Goal: Communication & Community: Answer question/provide support

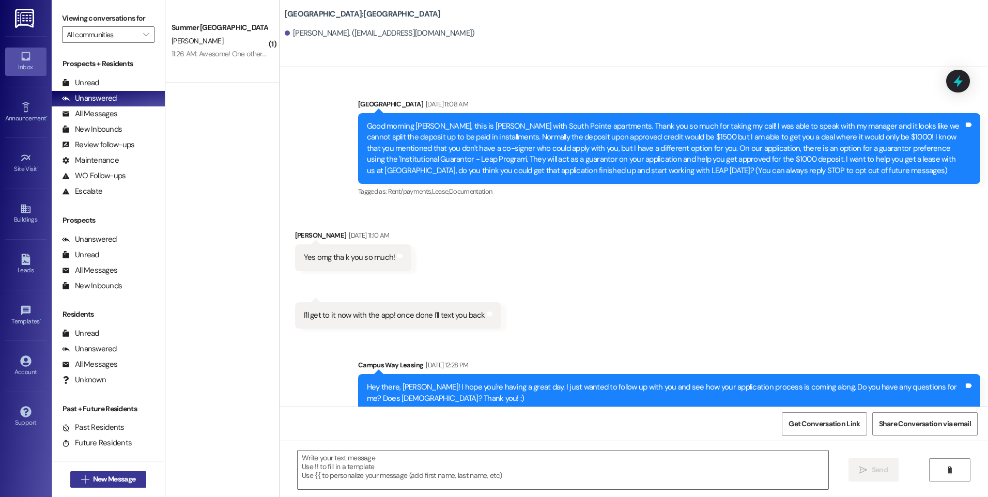
click at [93, 478] on span "New Message" at bounding box center [114, 479] width 42 height 11
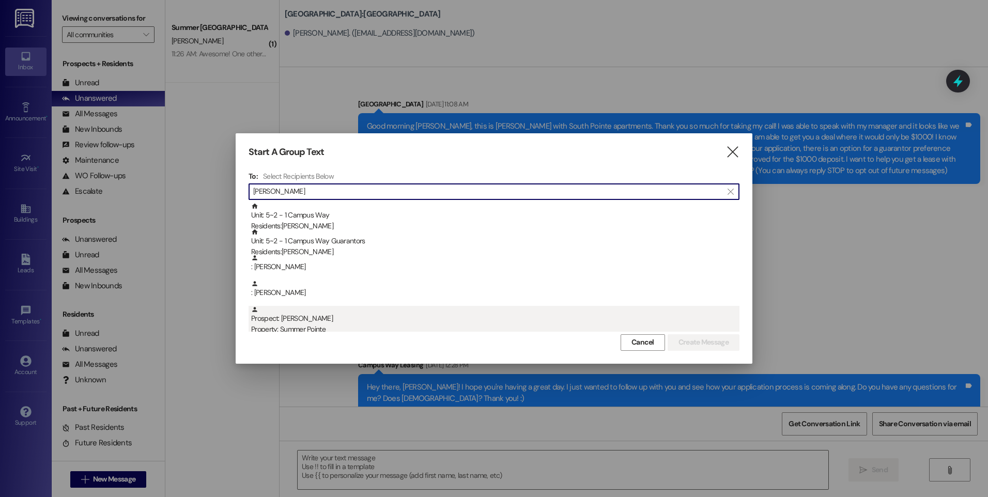
type input "[PERSON_NAME]"
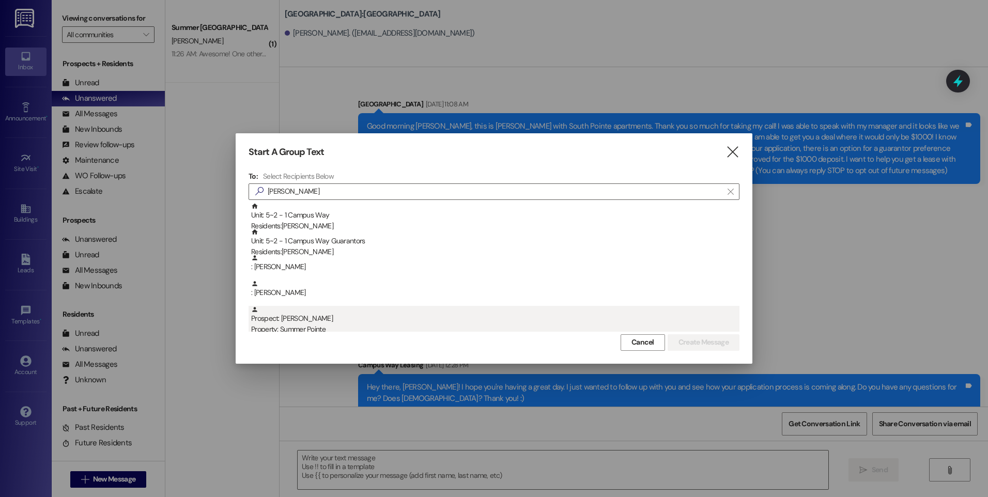
click at [319, 313] on div "Prospect: [PERSON_NAME] Property: Summer Pointe" at bounding box center [495, 320] width 488 height 29
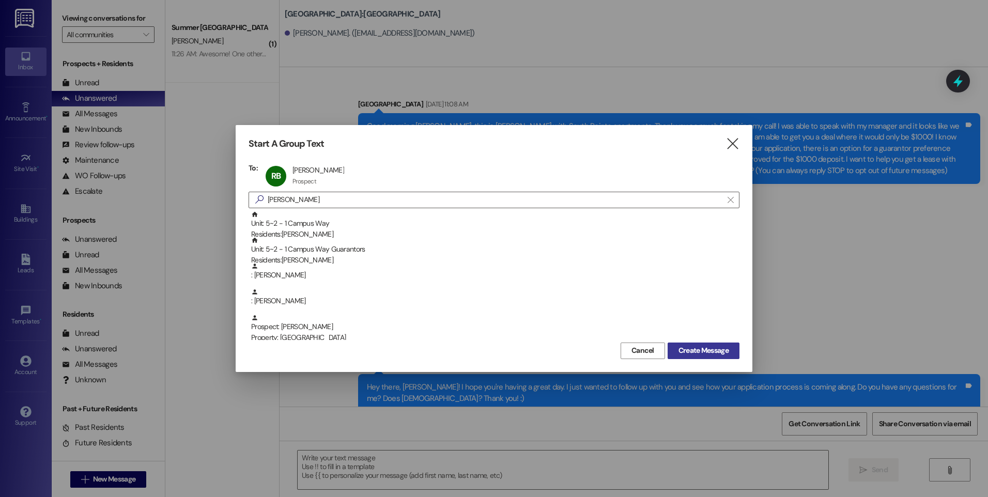
click at [688, 349] on span "Create Message" at bounding box center [704, 350] width 50 height 11
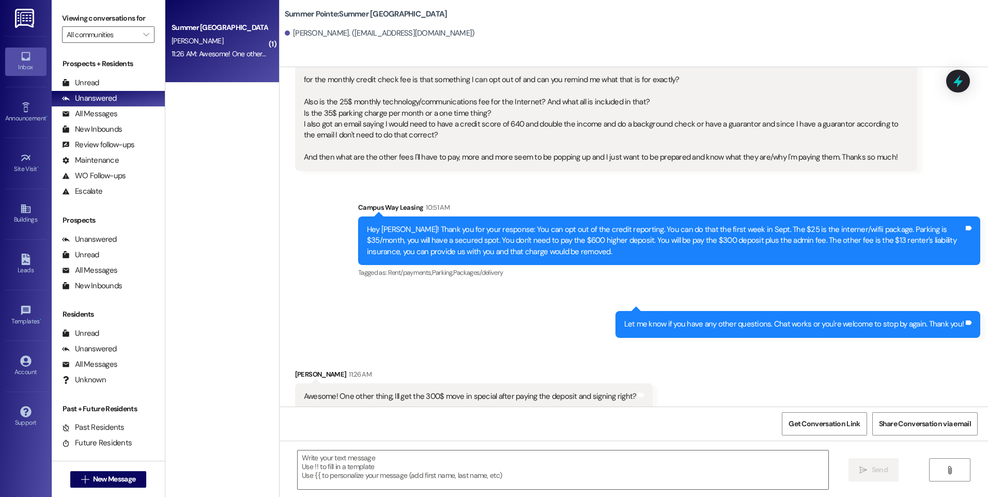
scroll to position [178, 0]
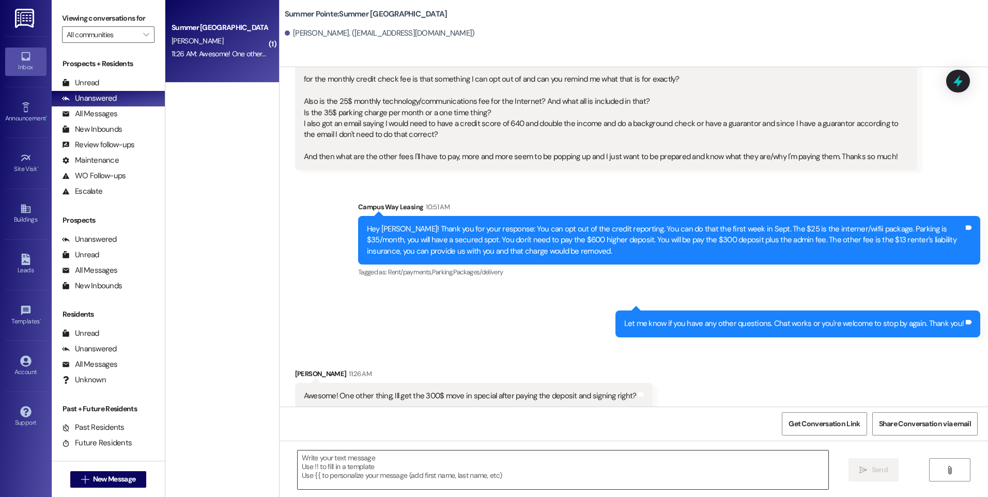
click at [442, 465] on textarea at bounding box center [563, 470] width 530 height 39
click at [621, 450] on div " Send " at bounding box center [634, 480] width 709 height 78
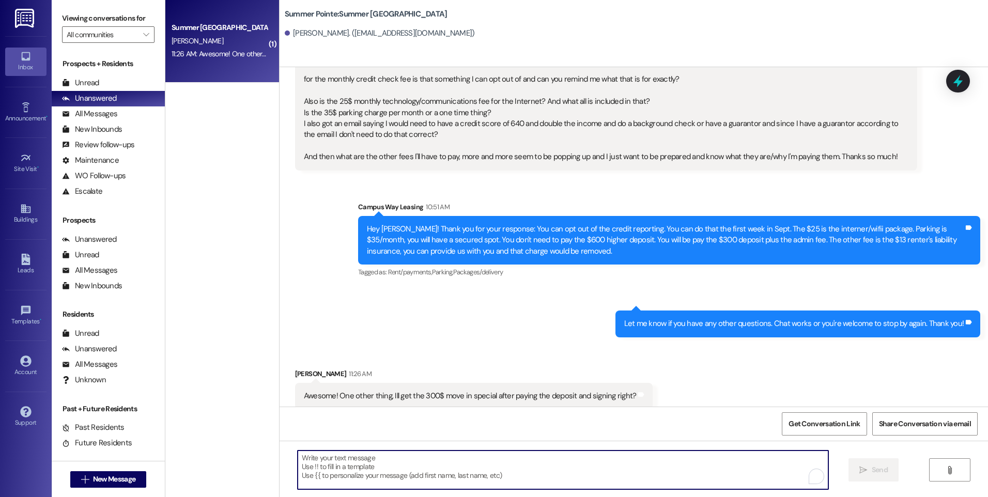
click at [486, 471] on textarea "To enrich screen reader interactions, please activate Accessibility in Grammarl…" at bounding box center [563, 470] width 530 height 39
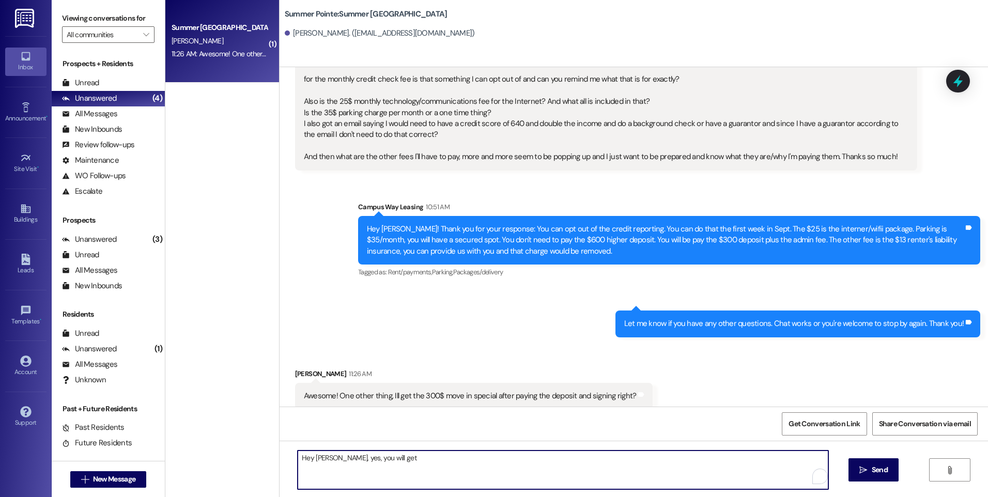
click at [556, 454] on textarea "Hey [PERSON_NAME], yes, you will get" at bounding box center [563, 470] width 530 height 39
click at [404, 463] on textarea "Hey [PERSON_NAME], yes, you will get that move in special. It looks like we jus…" at bounding box center [563, 470] width 530 height 39
click at [574, 460] on textarea "Hey [PERSON_NAME], yes, you will get that move-in special. It looks like we jus…" at bounding box center [563, 470] width 530 height 39
type textarea "Hey [PERSON_NAME], yes, you will get that move-in special. It looks like we jus…"
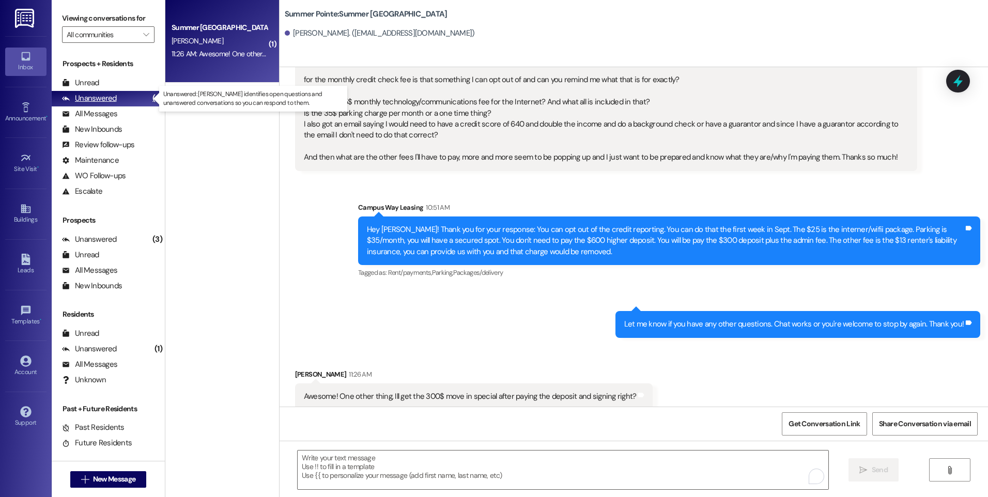
click at [118, 96] on div "Unanswered (4)" at bounding box center [108, 99] width 113 height 16
click at [102, 96] on div "Unanswered" at bounding box center [89, 98] width 55 height 11
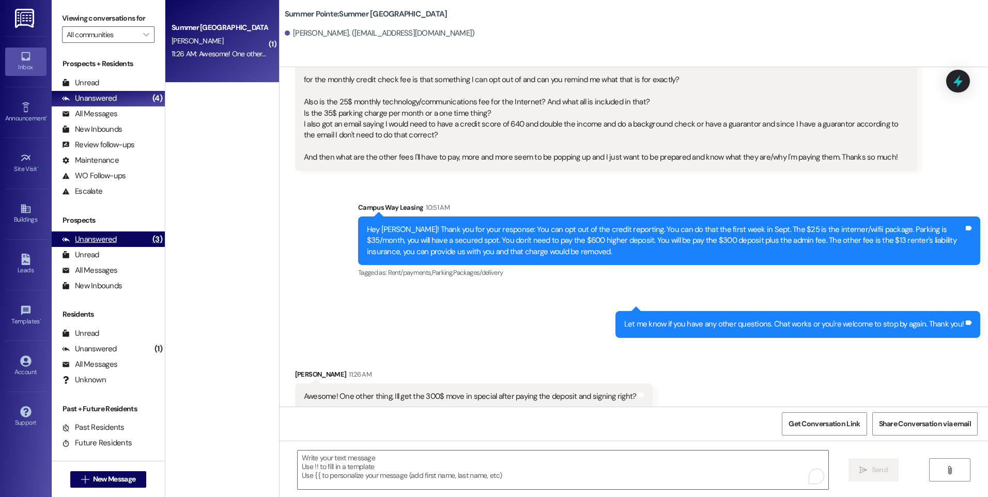
click at [101, 233] on div "Unanswered (3)" at bounding box center [108, 240] width 113 height 16
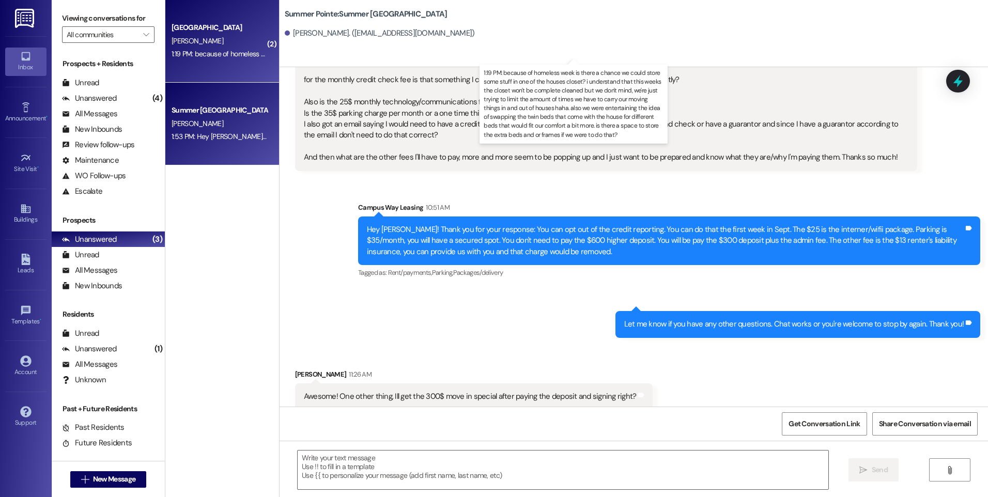
click at [214, 57] on div "1:19 PM: because of homeless week is there a chance we could store some stuff i…" at bounding box center [953, 53] width 1562 height 9
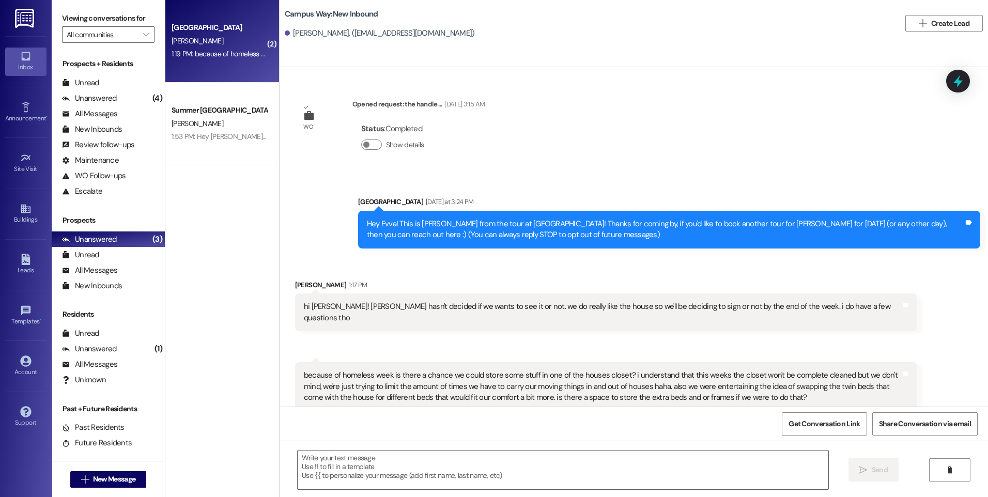
scroll to position [2, 0]
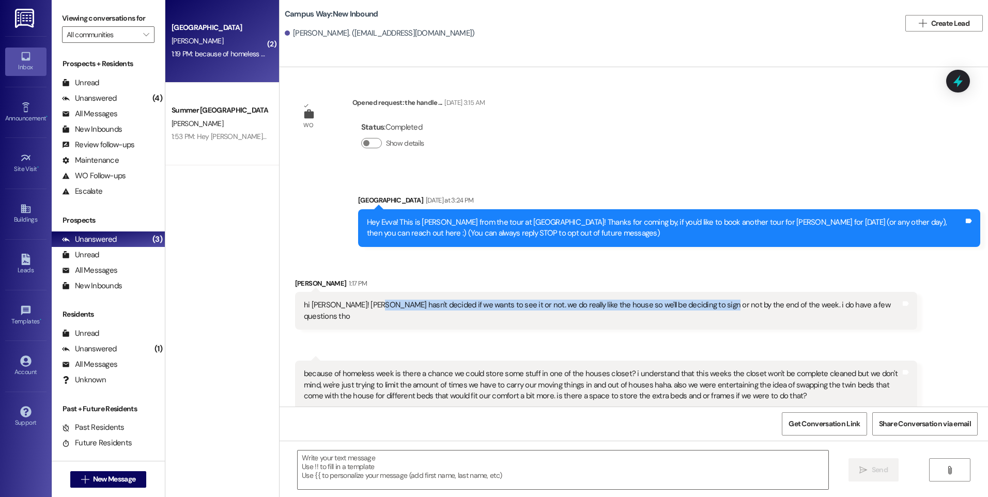
drag, startPoint x: 360, startPoint y: 303, endPoint x: 694, endPoint y: 314, distance: 334.0
click at [694, 314] on div "hi [PERSON_NAME]! [PERSON_NAME] hasn't decided if we wants to see it or not. we…" at bounding box center [606, 311] width 622 height 38
click at [560, 463] on textarea at bounding box center [563, 470] width 530 height 39
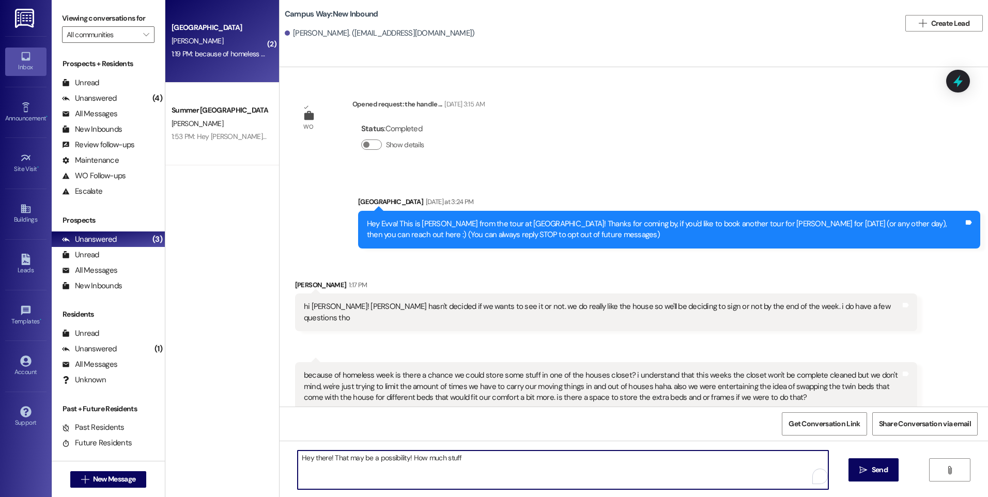
scroll to position [2, 0]
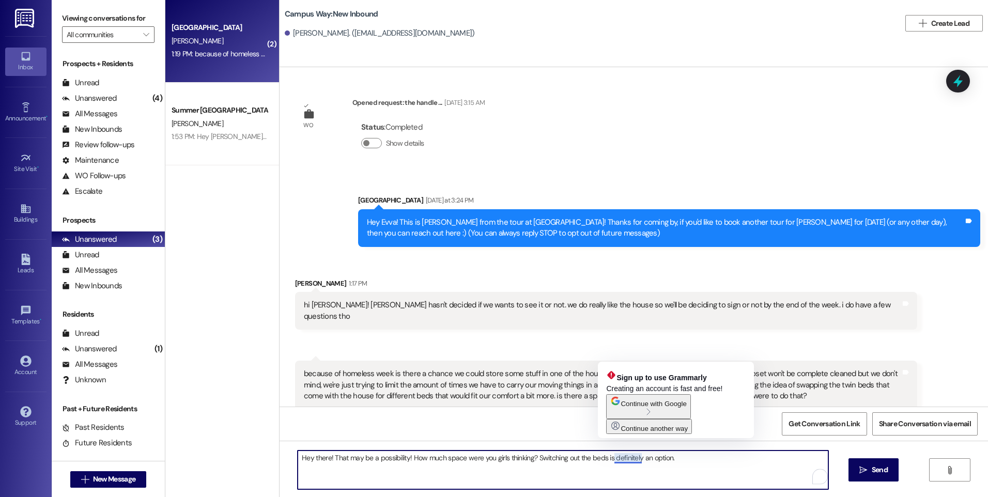
click at [617, 457] on textarea "Hey there! That may be a possibility! How much space were you girls thinking? S…" at bounding box center [563, 470] width 530 height 39
click at [706, 473] on textarea "Hey there! That may be a possibility! How much space were you girls thinking? S…" at bounding box center [563, 470] width 530 height 39
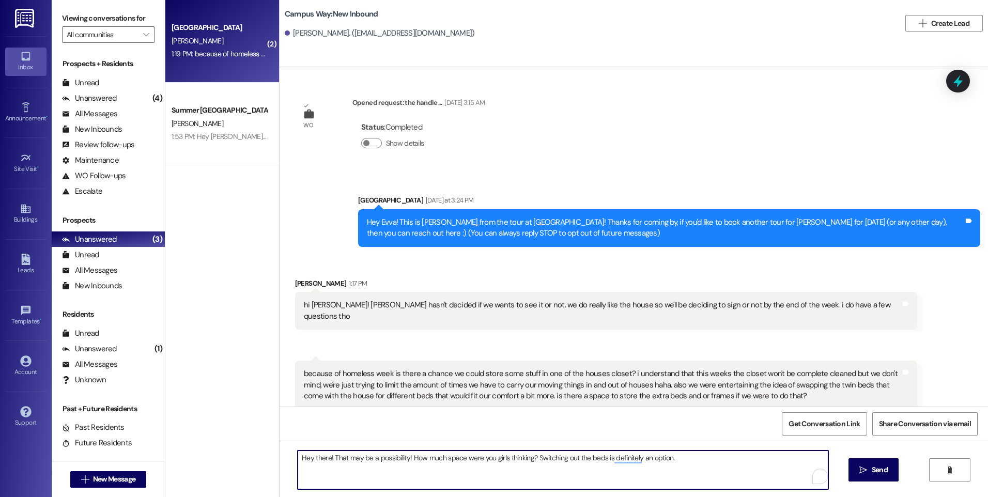
click at [679, 465] on textarea "Hey there! That may be a possibility! How much space were you girls thinking? S…" at bounding box center [563, 470] width 530 height 39
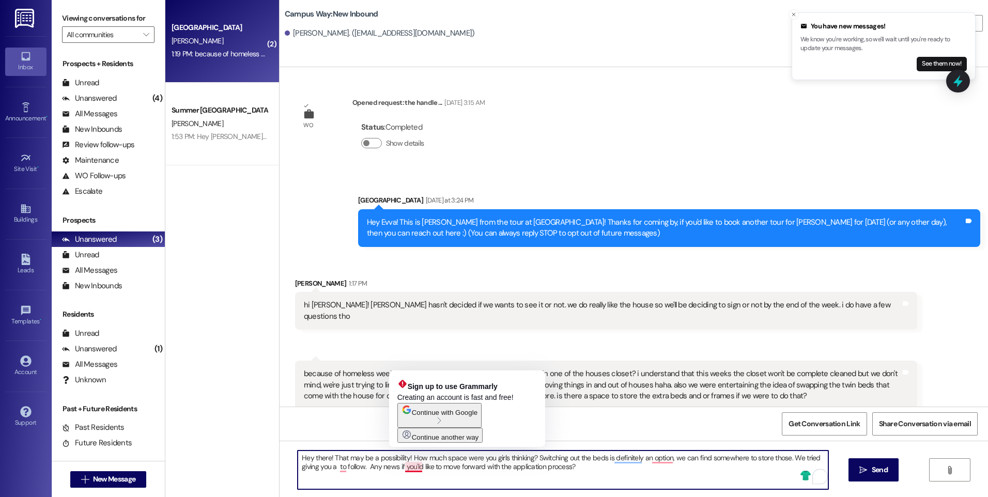
click at [408, 468] on textarea "Hey there! That may be a possibility! How much space were you girls thinking? S…" at bounding box center [563, 470] width 530 height 39
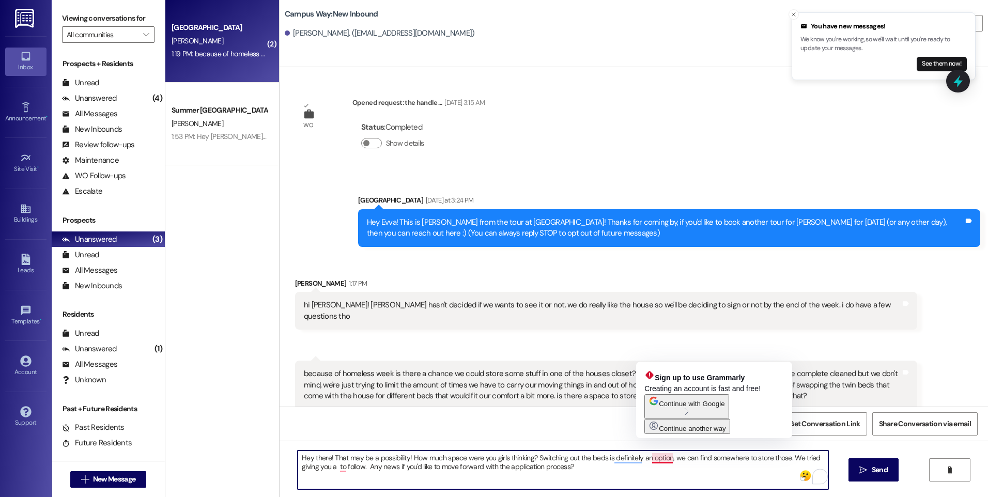
click at [653, 458] on textarea "Hey there! That may be a possibility! How much space were you girls thinking? S…" at bounding box center [563, 470] width 530 height 39
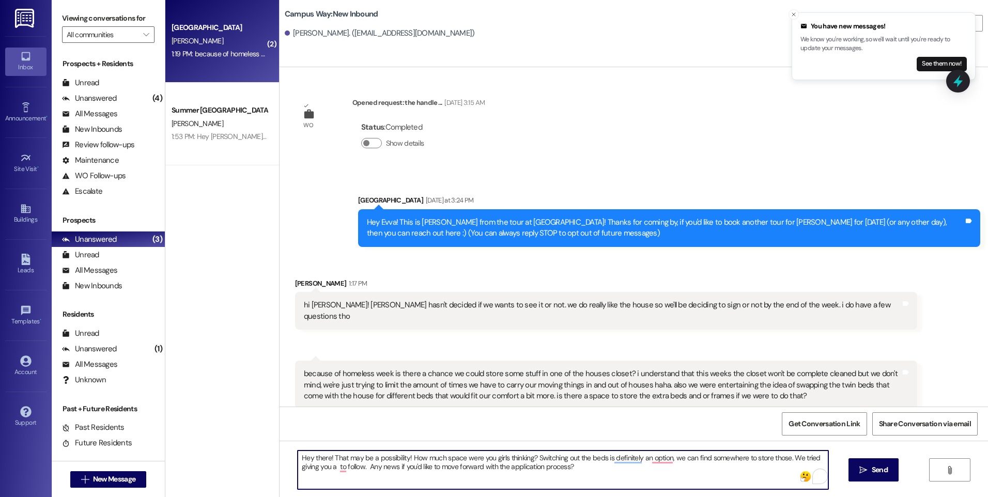
click at [617, 475] on textarea "Hey there! That may be a possibility! How much space were you girls thinking? S…" at bounding box center [563, 470] width 530 height 39
type textarea "Hey there! That may be a possibility! How much space were you girls thinking? S…"
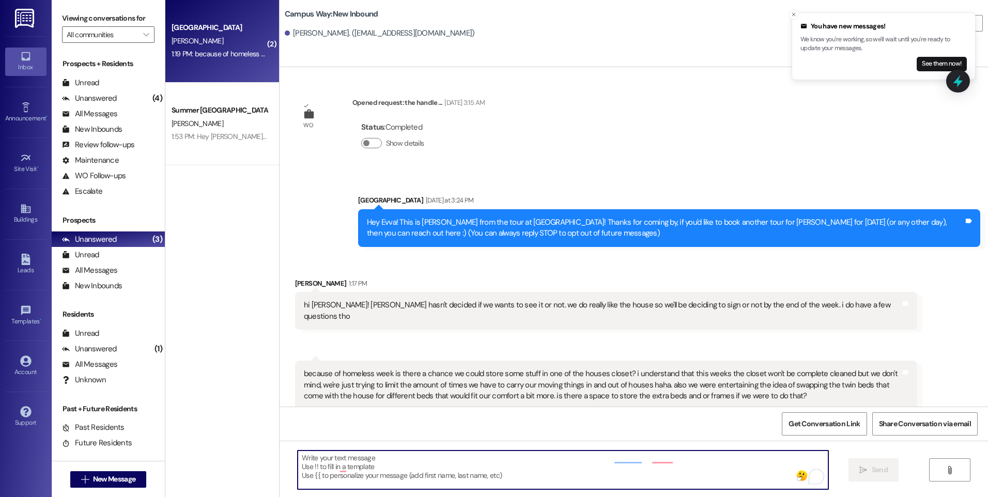
scroll to position [1, 0]
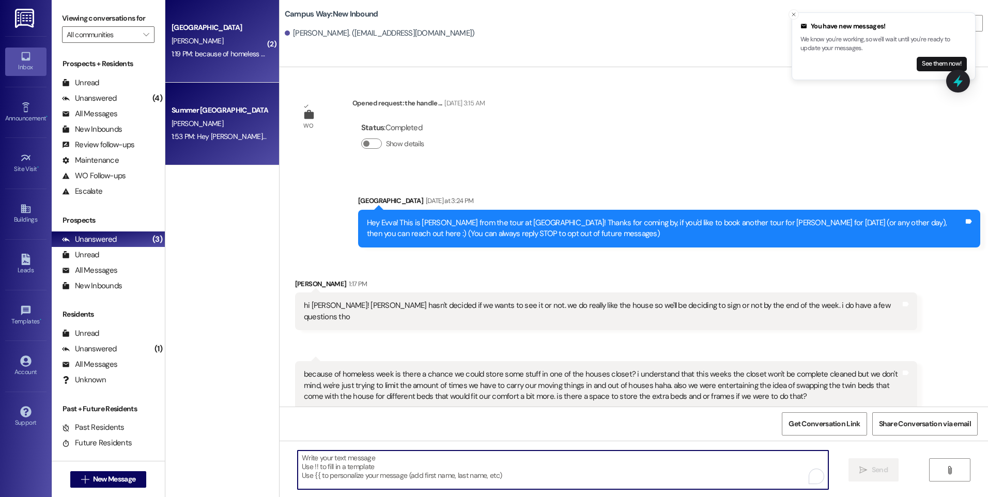
click at [210, 114] on div "Summer [GEOGRAPHIC_DATA]" at bounding box center [220, 110] width 96 height 11
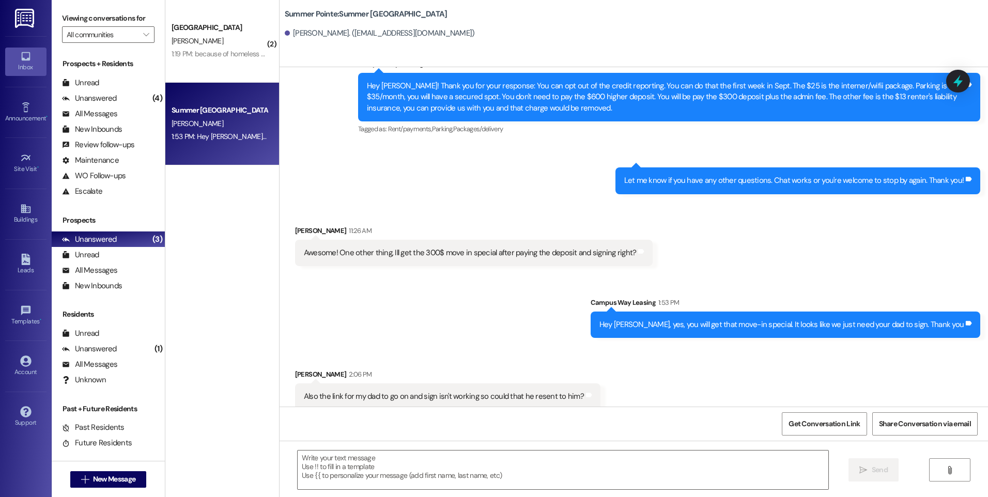
scroll to position [5, 0]
click at [513, 461] on textarea at bounding box center [563, 470] width 530 height 39
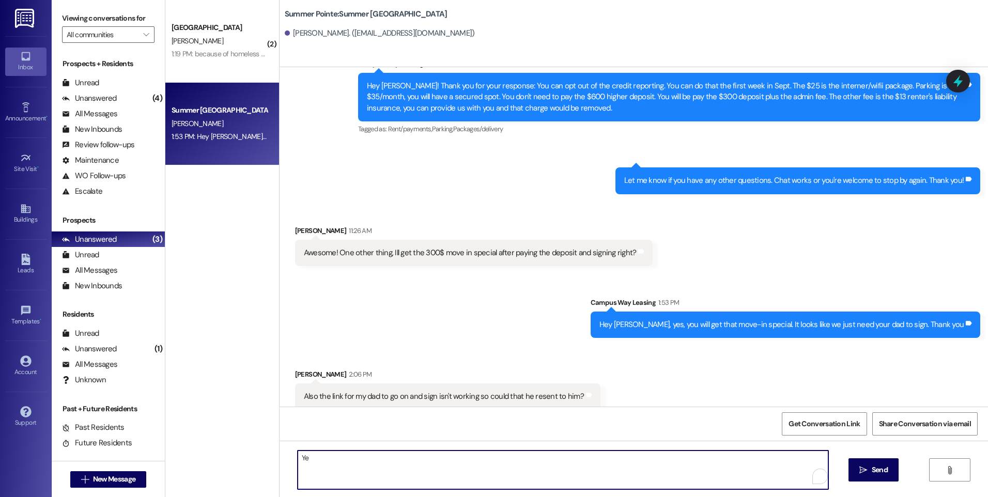
scroll to position [0, 0]
type textarea "Y"
type textarea "I just resent it :)"
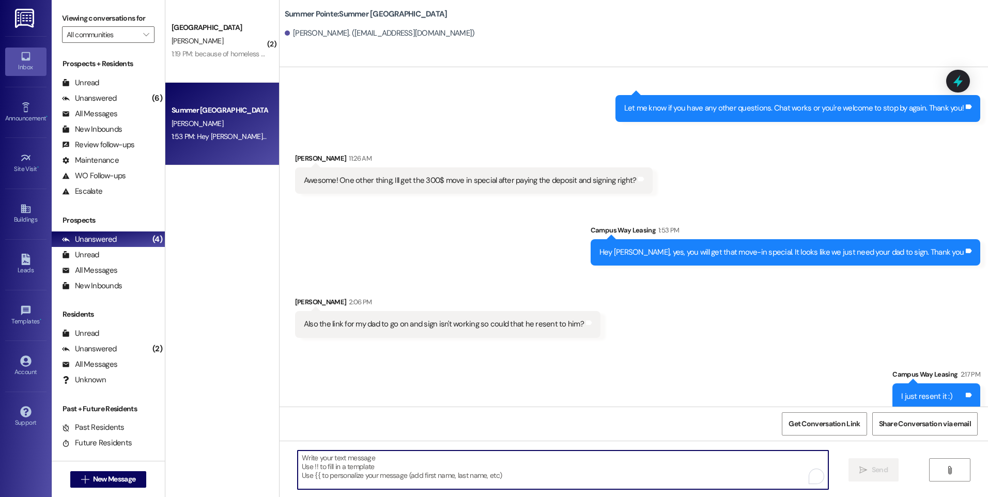
scroll to position [394, 0]
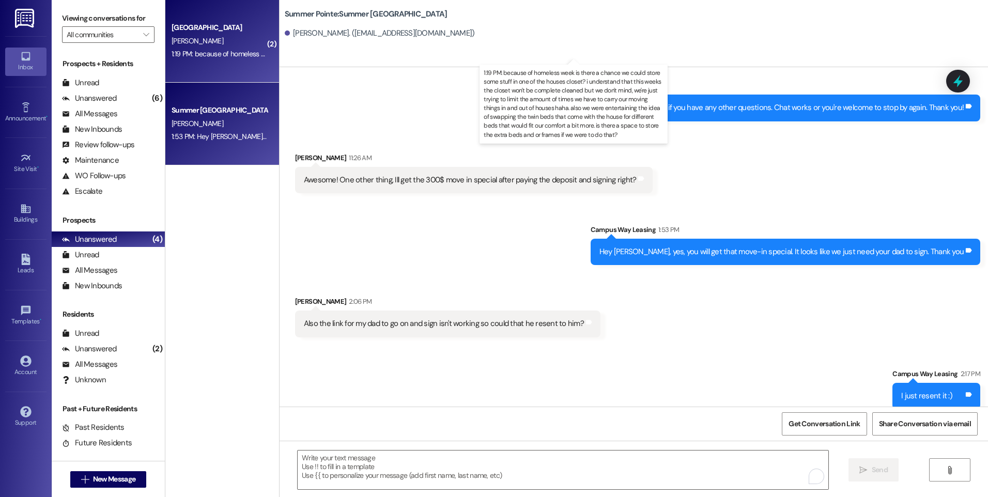
click at [218, 56] on div "1:19 PM: because of homeless week is there a chance we could store some stuff i…" at bounding box center [953, 53] width 1562 height 9
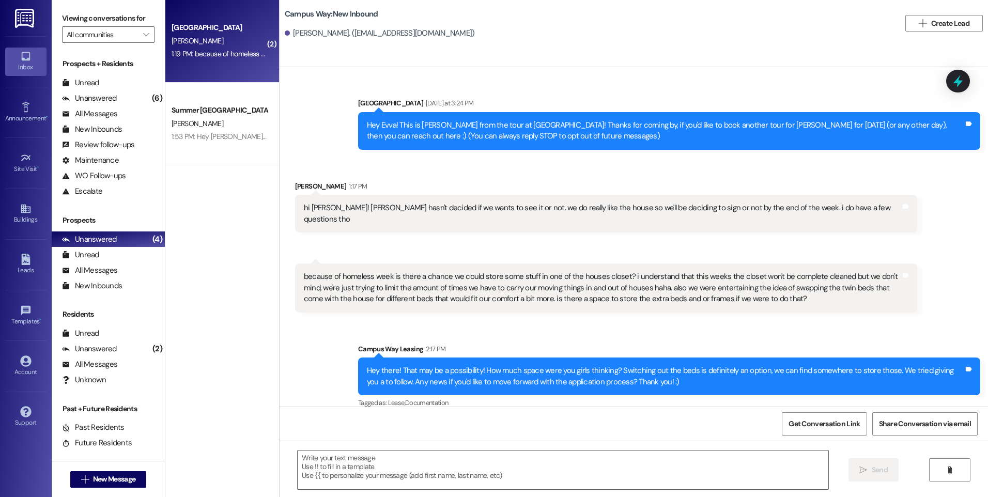
scroll to position [100, 0]
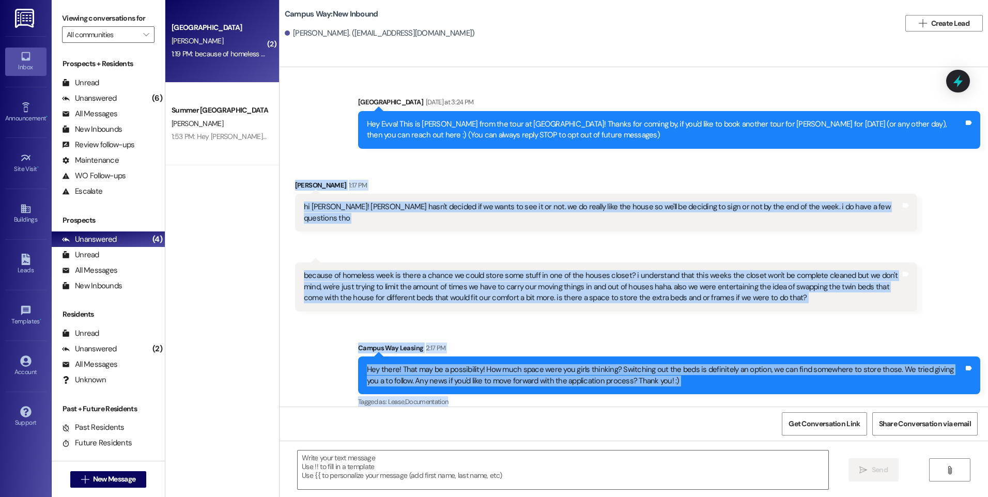
drag, startPoint x: 284, startPoint y: 181, endPoint x: 946, endPoint y: 387, distance: 694.0
click at [946, 387] on div "WO Opened request: the handle ... [DATE] 3:15 AM Status : Completed Show detail…" at bounding box center [634, 237] width 709 height 340
click at [481, 211] on div "hi [PERSON_NAME]! [PERSON_NAME] hasn't decided if we wants to see it or not. we…" at bounding box center [602, 213] width 597 height 22
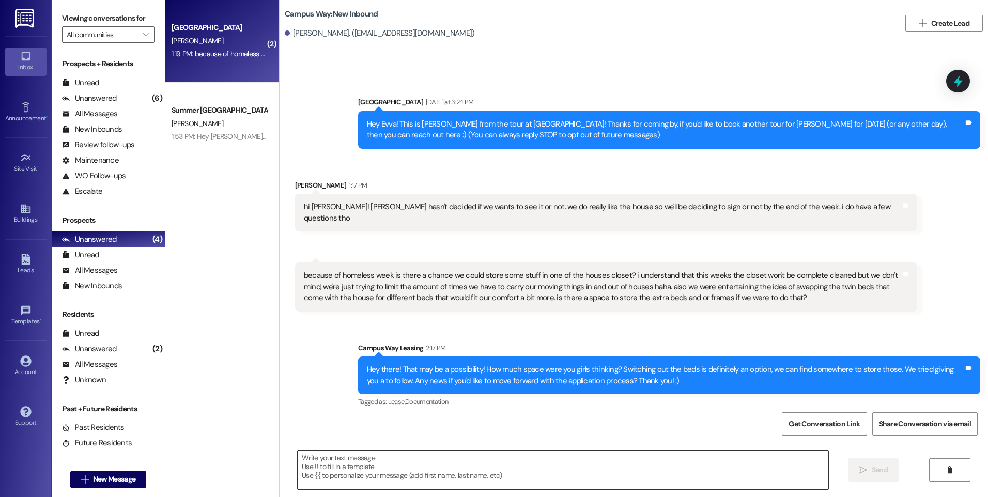
click at [428, 469] on textarea at bounding box center [563, 470] width 530 height 39
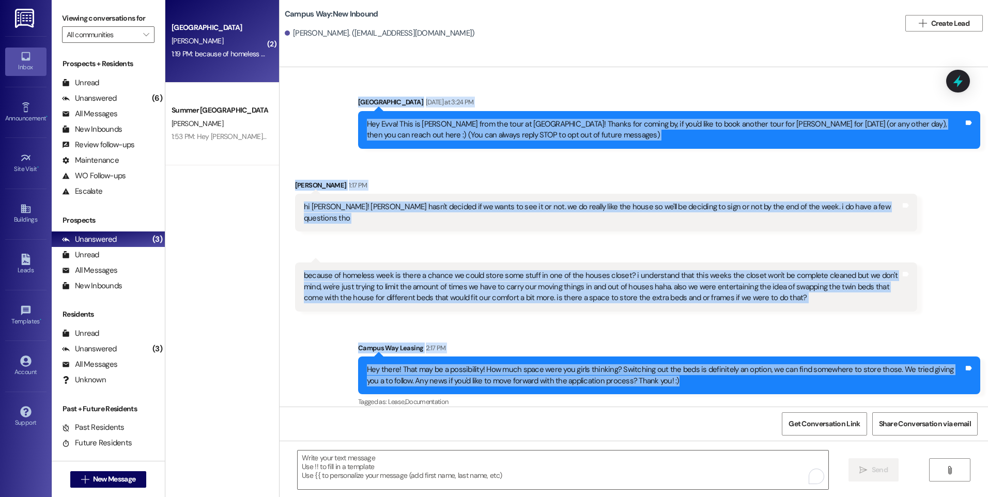
drag, startPoint x: 293, startPoint y: 97, endPoint x: 882, endPoint y: 369, distance: 649.6
click at [882, 369] on div "WO Opened request: the handle ... [DATE] 3:15 AM Status : Completed Show detail…" at bounding box center [634, 237] width 709 height 340
click at [308, 333] on div "Sent via SMS Campus Way Leasing 2:17 PM Hey there! That may be a possibility! H…" at bounding box center [634, 368] width 709 height 98
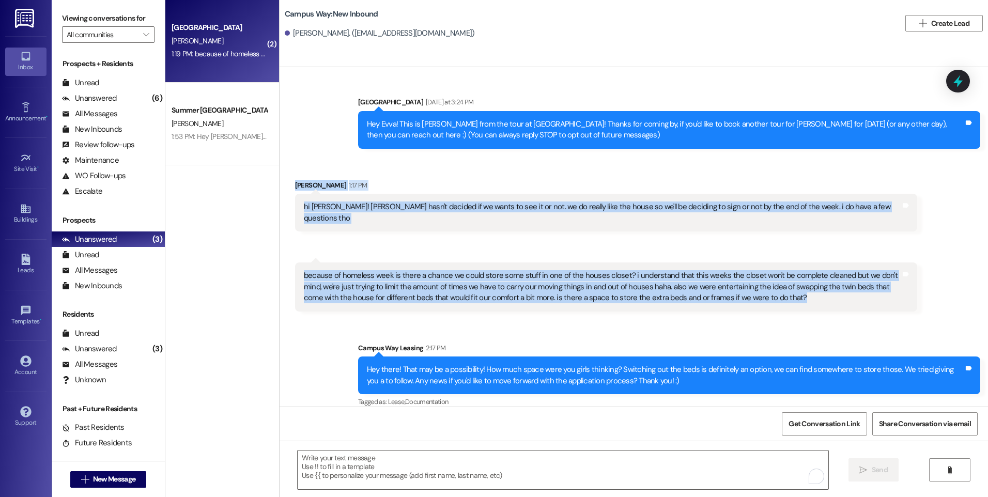
drag, startPoint x: 285, startPoint y: 184, endPoint x: 805, endPoint y: 299, distance: 532.0
click at [805, 299] on div "Received via SMS [PERSON_NAME] 1:17 PM hi [PERSON_NAME]! [PERSON_NAME] hasn't d…" at bounding box center [634, 238] width 709 height 163
copy div "[PERSON_NAME] 1:17 PM hi [PERSON_NAME]! [PERSON_NAME] hasn't decided if we want…"
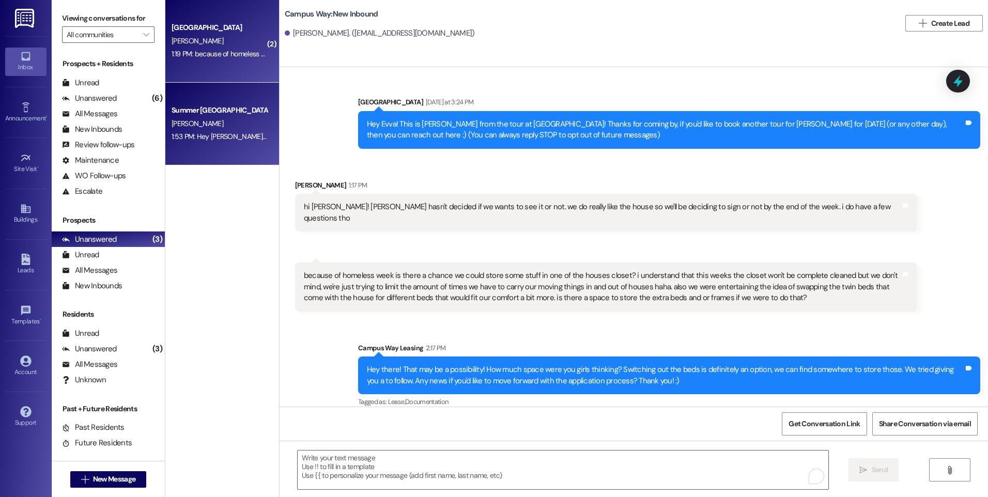
click at [224, 121] on div "[PERSON_NAME]" at bounding box center [220, 123] width 98 height 13
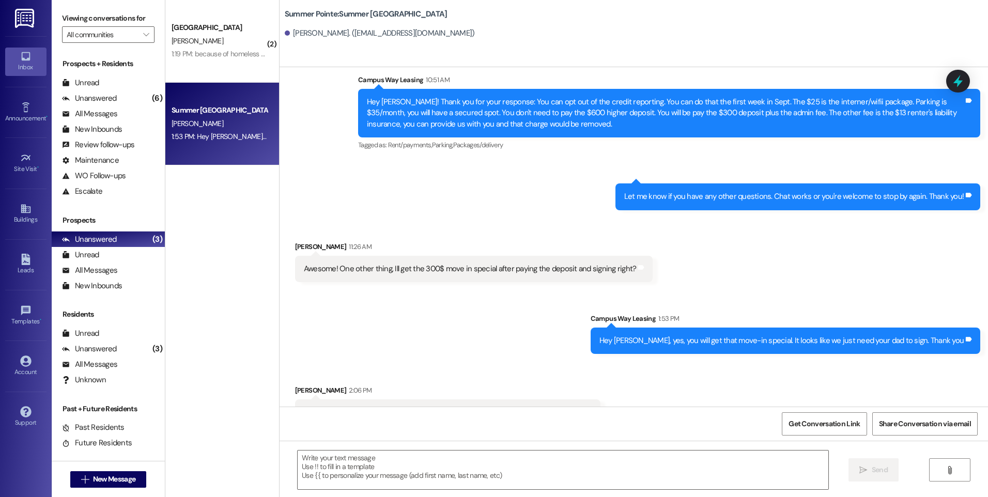
scroll to position [321, 0]
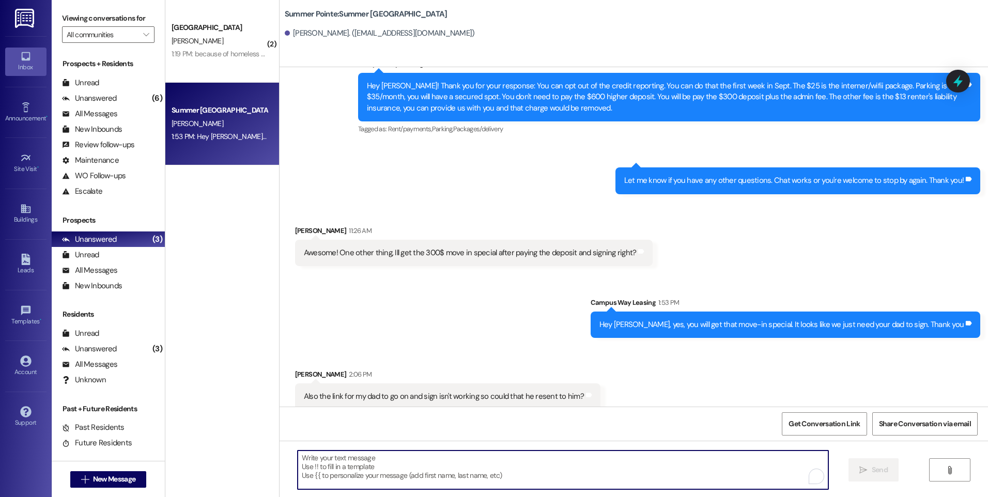
click at [580, 470] on textarea "To enrich screen reader interactions, please activate Accessibility in Grammarl…" at bounding box center [563, 470] width 530 height 39
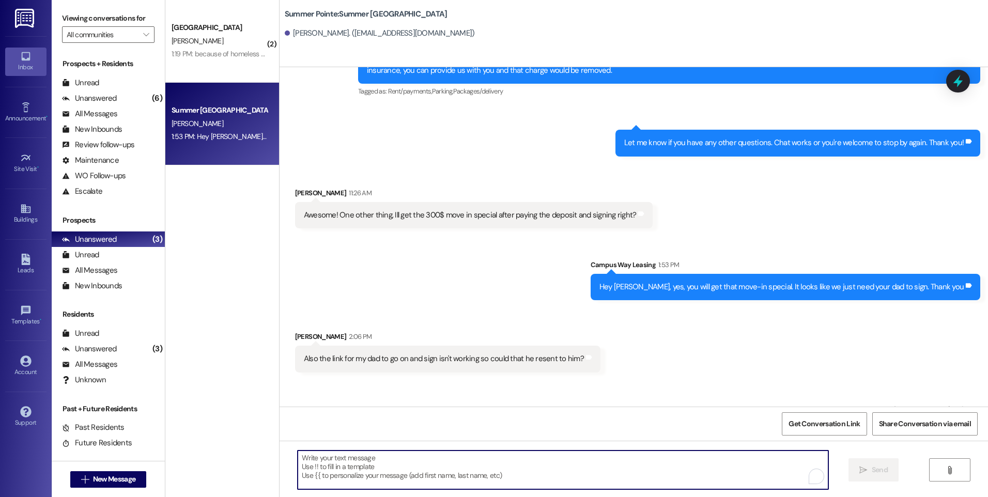
scroll to position [394, 0]
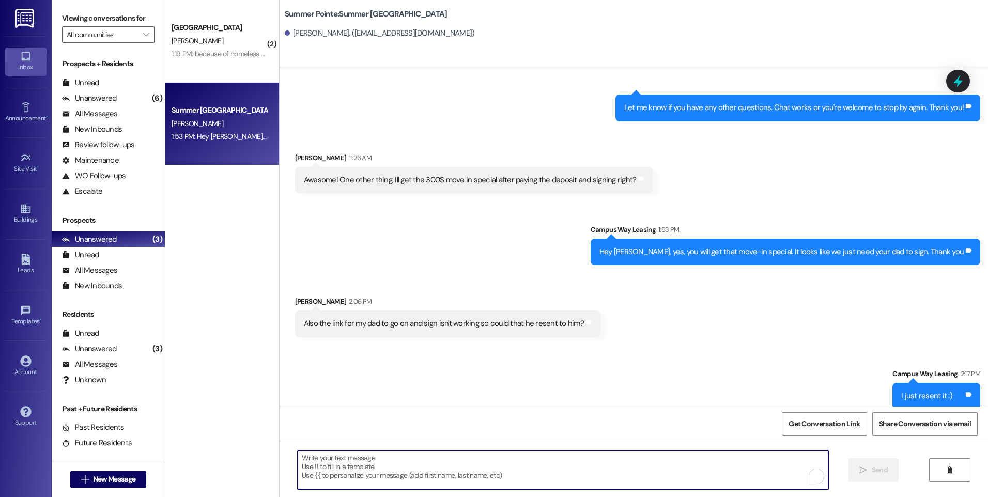
click at [576, 465] on textarea "To enrich screen reader interactions, please activate Accessibility in Grammarl…" at bounding box center [563, 470] width 530 height 39
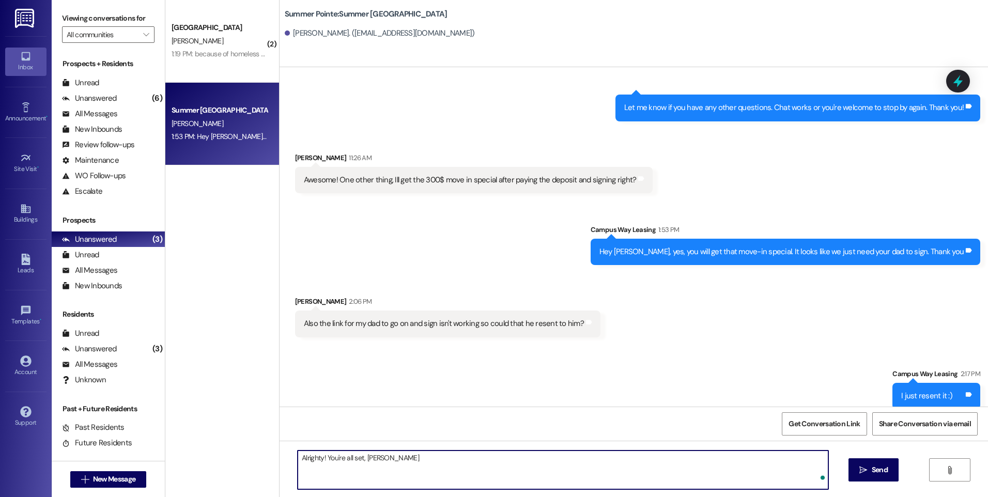
type textarea "Alrighty! You're all set, [PERSON_NAME]!"
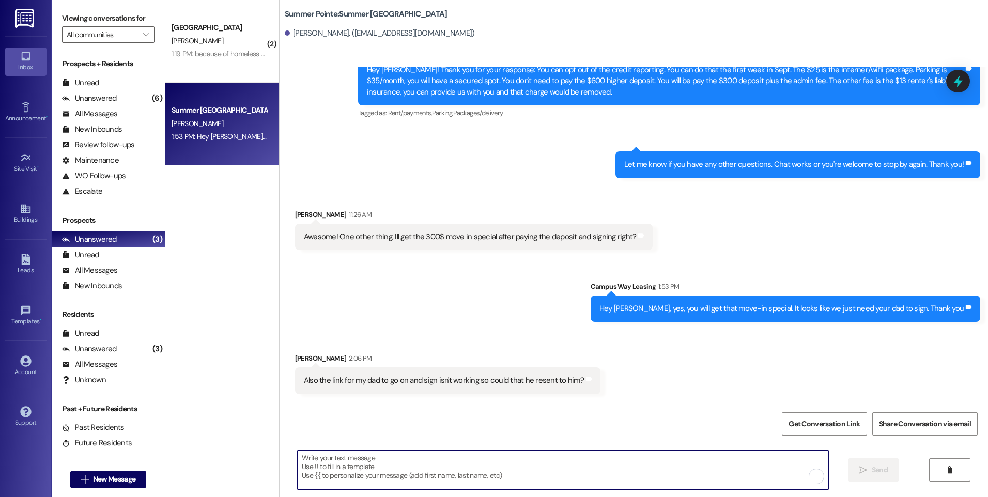
scroll to position [321, 0]
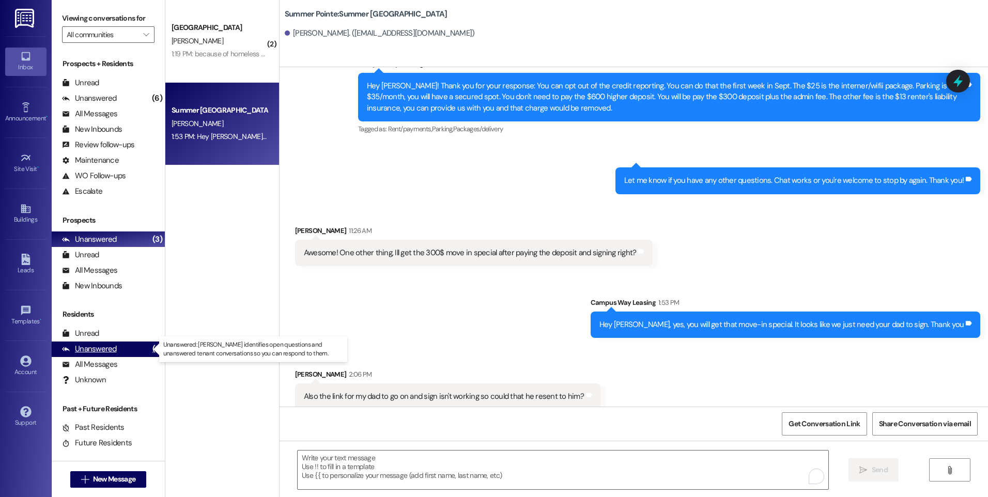
click at [106, 351] on div "Unanswered" at bounding box center [89, 349] width 55 height 11
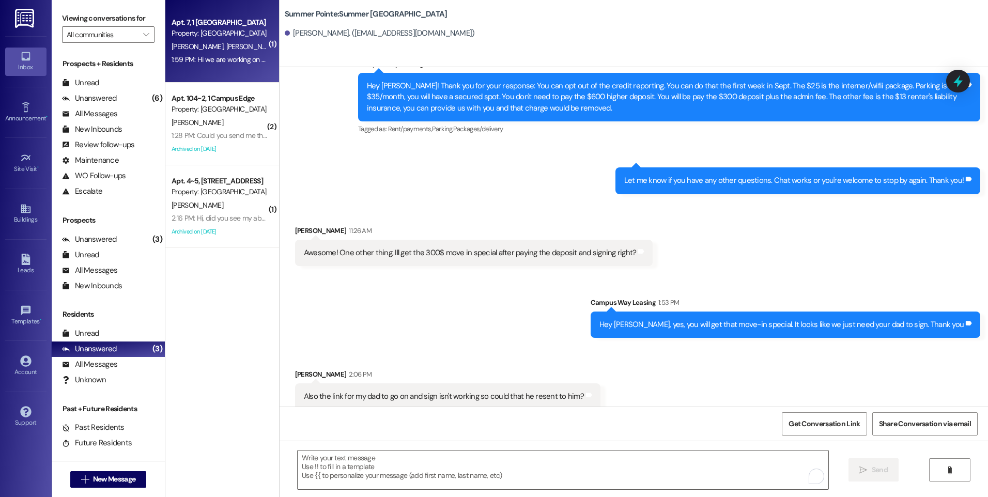
click at [228, 59] on div "1:59 PM: Hi we are working on getting moved out. Just wondering if you guys hav…" at bounding box center [450, 59] width 557 height 9
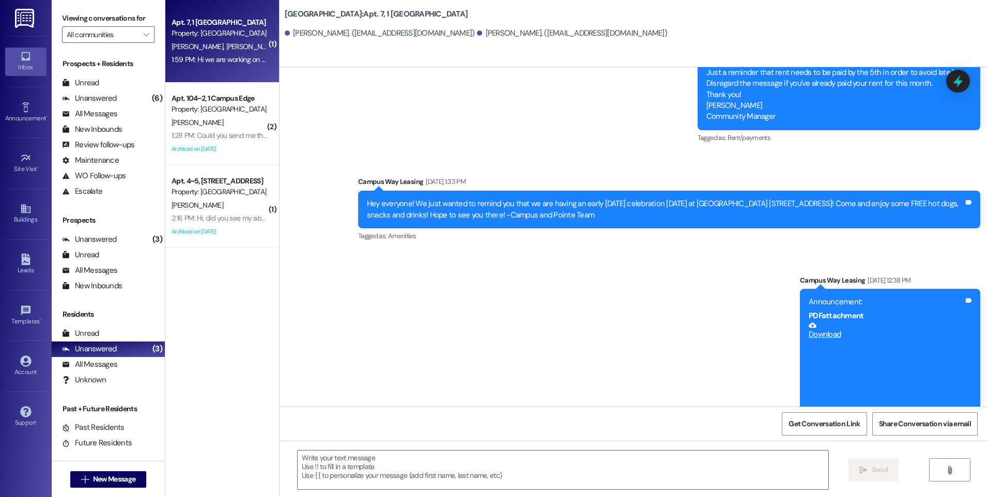
scroll to position [10362, 0]
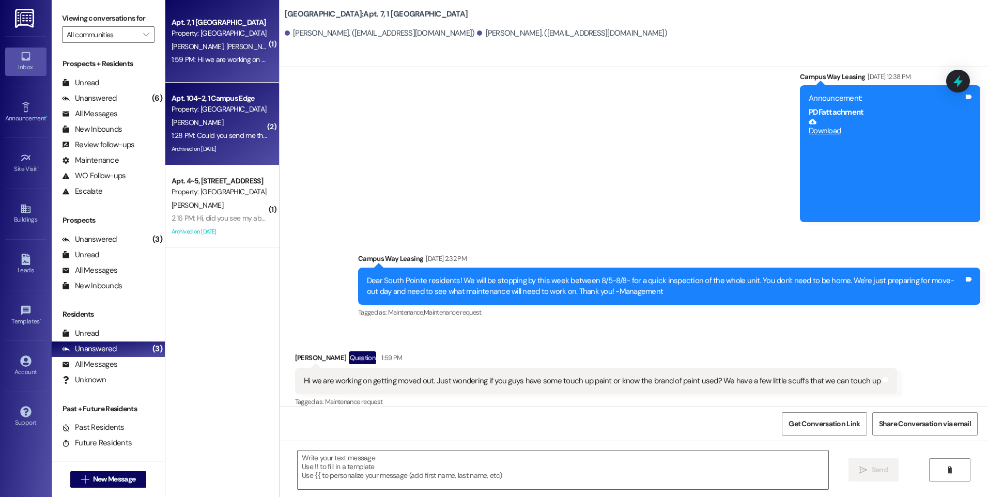
click at [227, 121] on div "[PERSON_NAME]" at bounding box center [220, 122] width 98 height 13
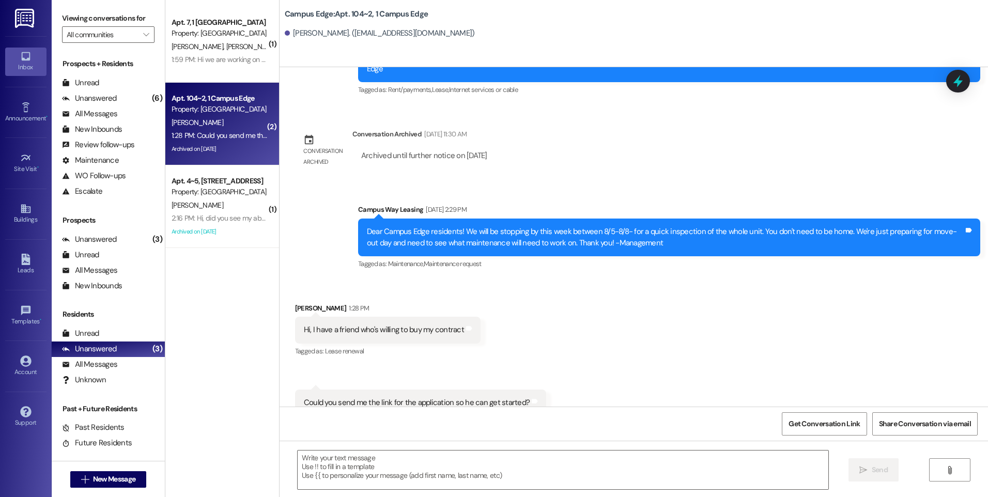
scroll to position [4258, 0]
click at [463, 464] on textarea at bounding box center [563, 470] width 530 height 39
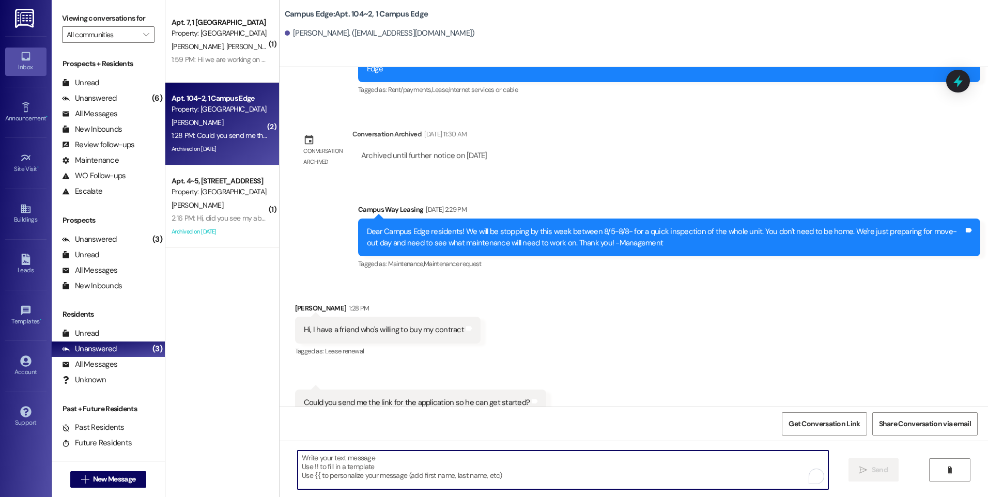
paste textarea "[URL][DOMAIN_NAME]"
type textarea "[URL][DOMAIN_NAME]"
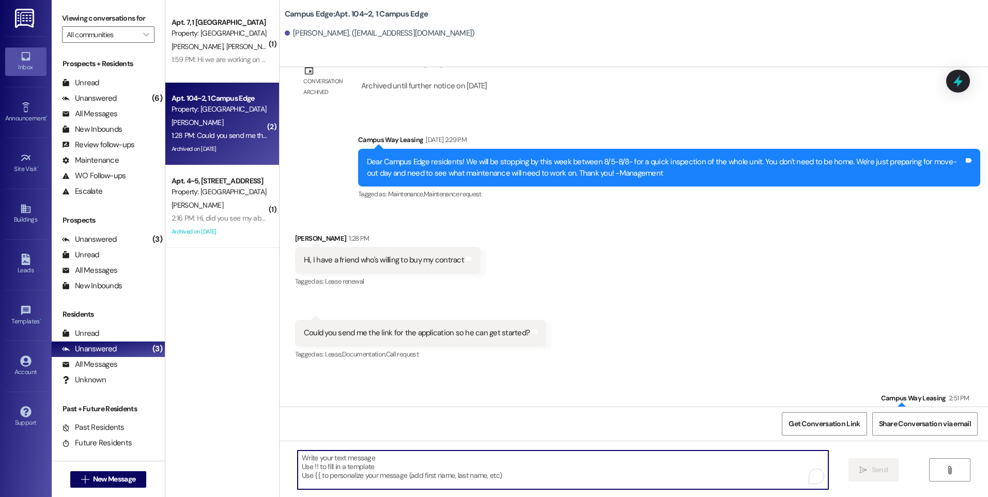
scroll to position [4330, 0]
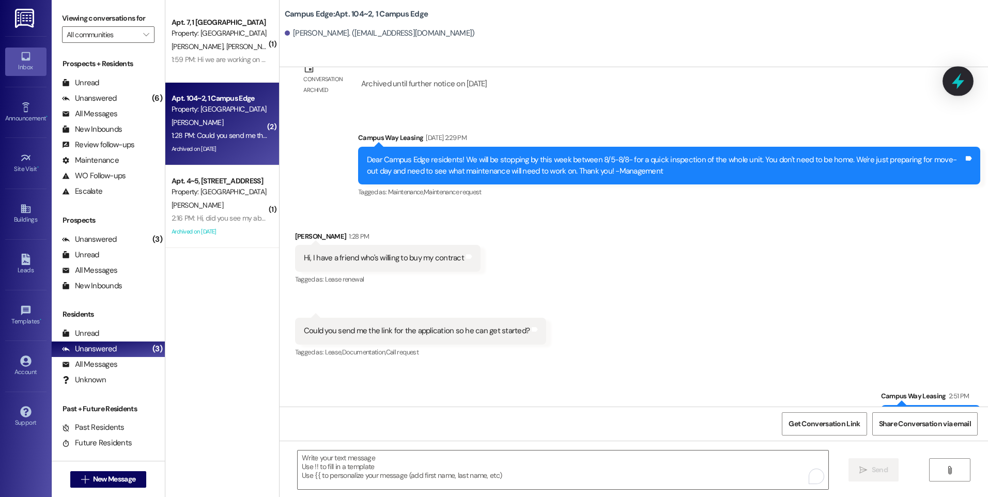
click at [950, 81] on icon at bounding box center [958, 81] width 18 height 18
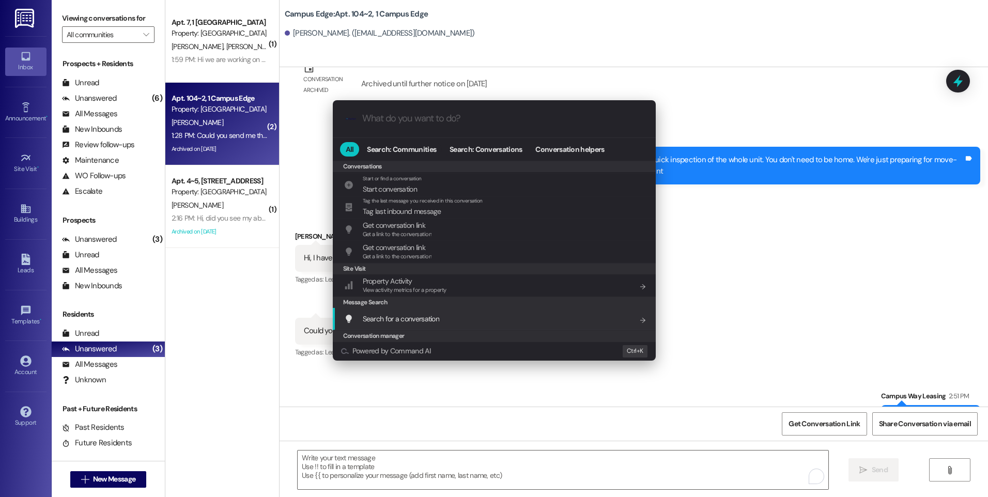
scroll to position [451, 0]
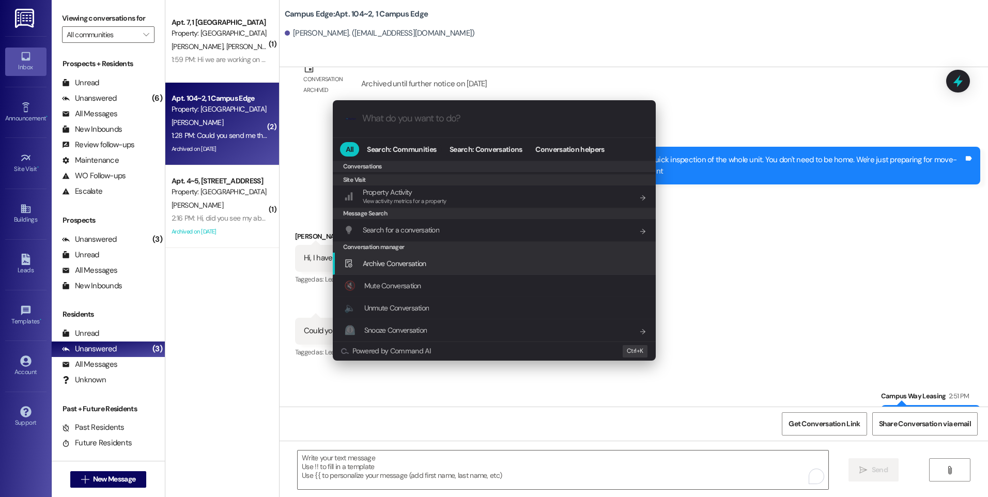
click at [396, 259] on span "Archive Conversation" at bounding box center [395, 263] width 64 height 9
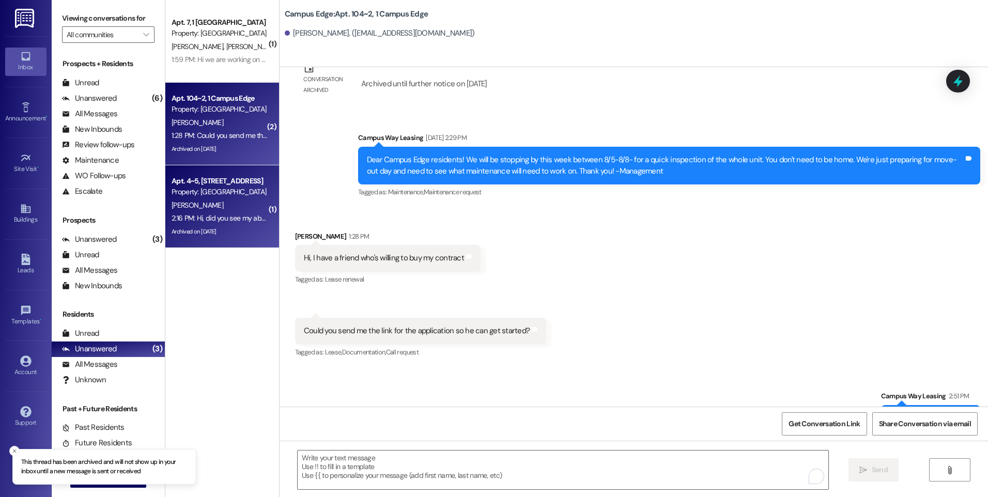
click at [232, 208] on div "[PERSON_NAME]" at bounding box center [220, 205] width 98 height 13
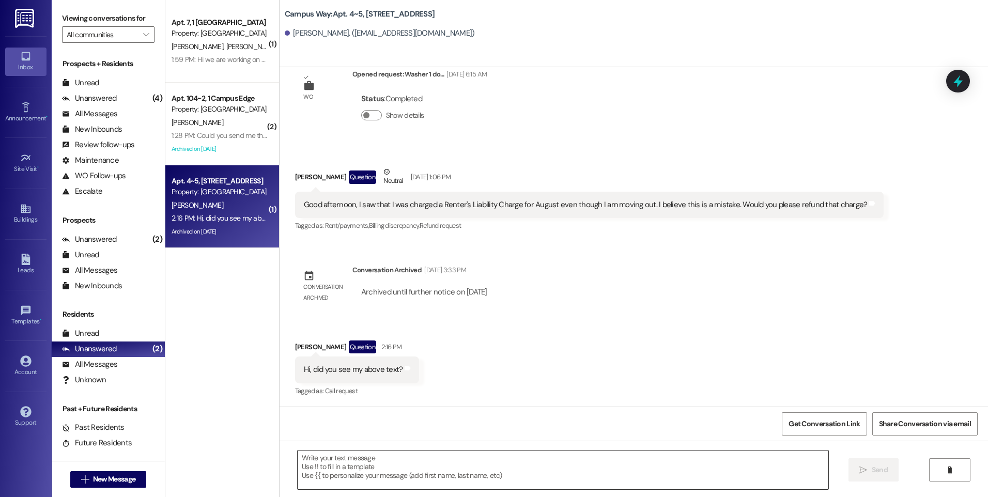
scroll to position [5, 0]
click at [473, 465] on textarea at bounding box center [563, 470] width 530 height 39
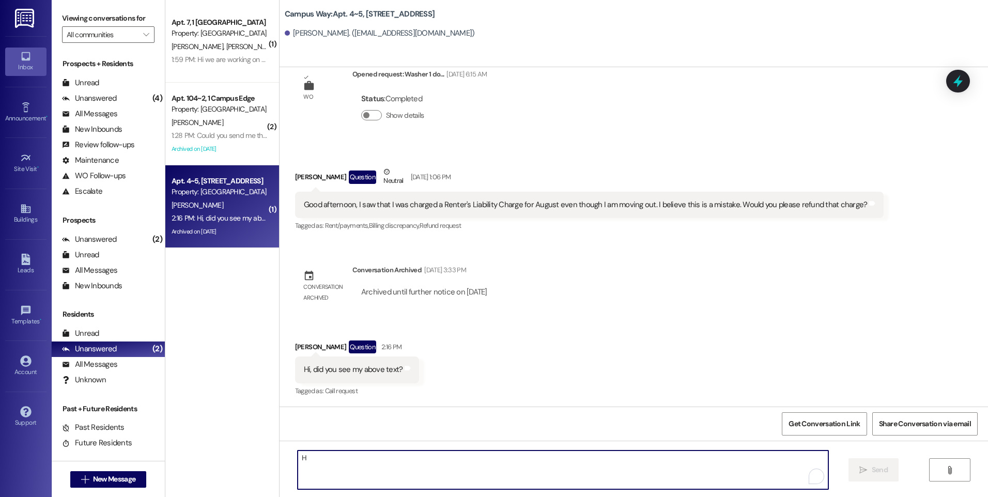
scroll to position [0, 0]
click at [496, 457] on textarea "Hey [PERSON_NAME]! Sorry, we missed that text. You should see that credit in yo…" at bounding box center [563, 470] width 530 height 39
click at [580, 457] on textarea "Hey [PERSON_NAME]! Sorry, we missed that text. You should see that credit ($6.2…" at bounding box center [563, 470] width 530 height 39
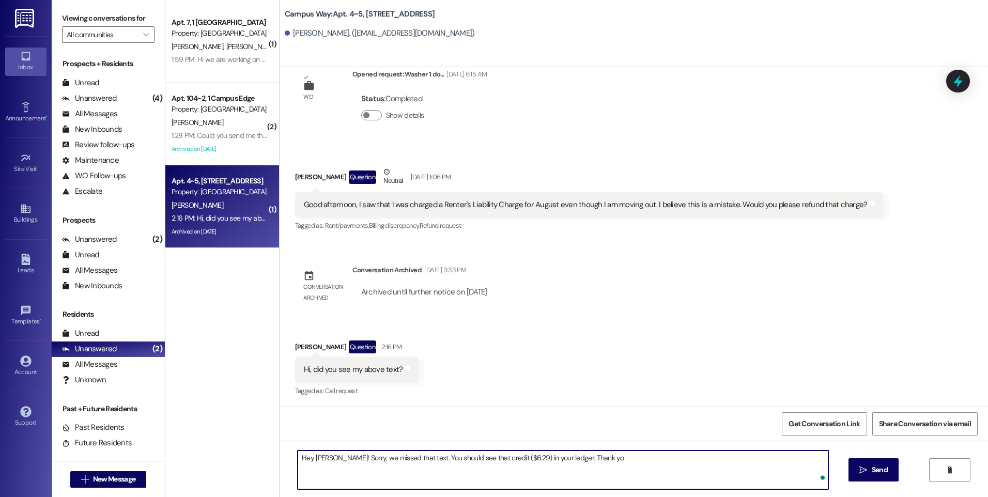
type textarea "Hey [PERSON_NAME]! Sorry, we missed that text. You should see that credit ($6.2…"
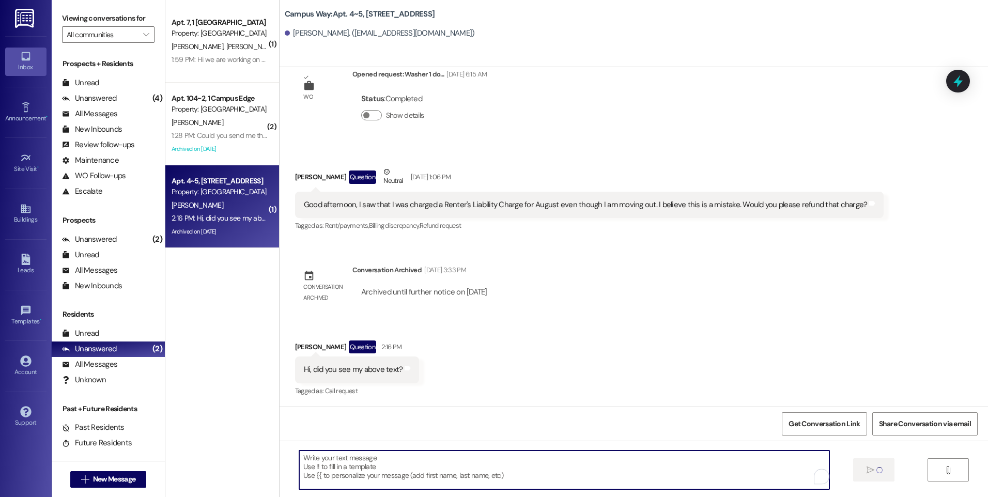
scroll to position [1345, 0]
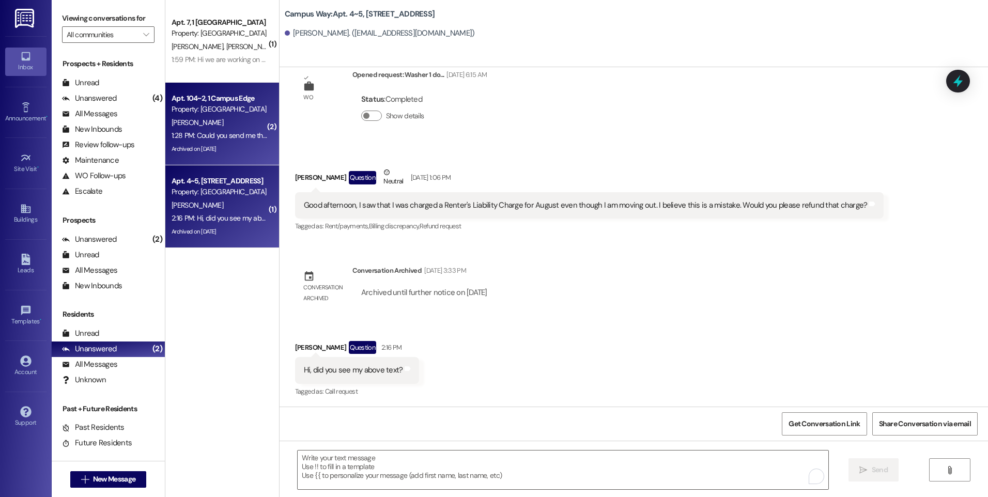
click at [218, 121] on div "[PERSON_NAME]" at bounding box center [220, 122] width 98 height 13
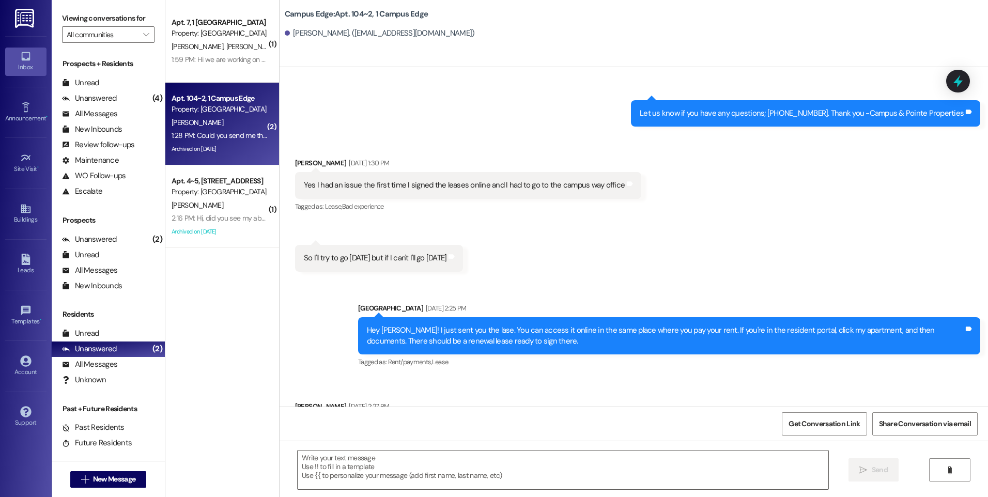
scroll to position [4330, 0]
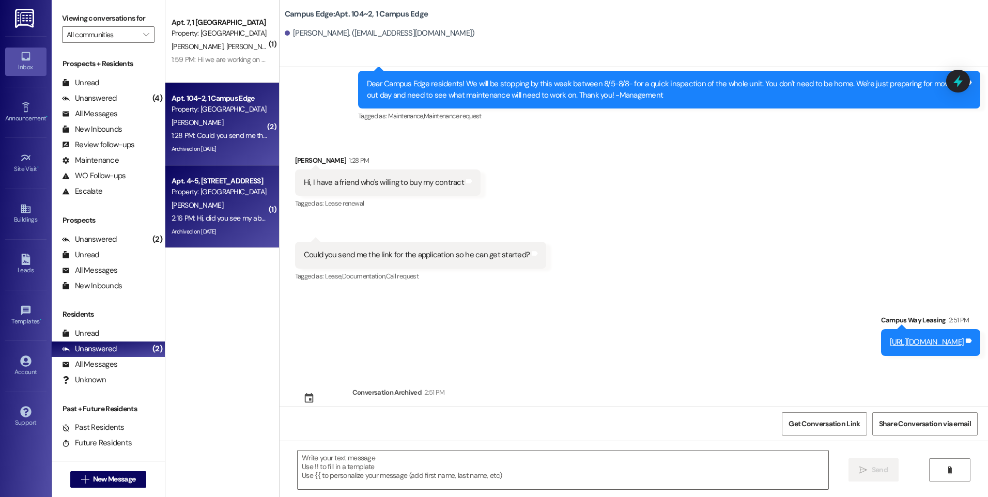
click at [215, 208] on div "[PERSON_NAME]" at bounding box center [220, 205] width 98 height 13
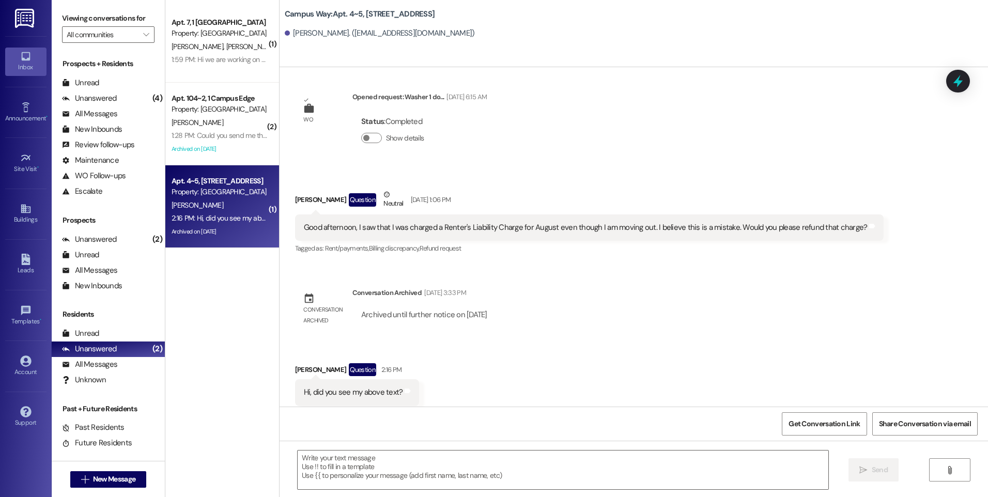
scroll to position [1433, 0]
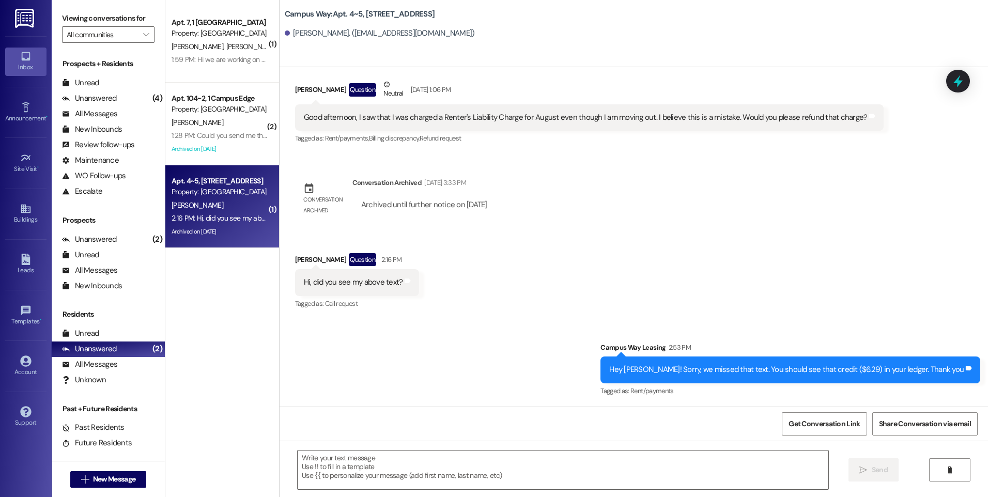
click at [952, 81] on icon at bounding box center [958, 80] width 13 height 13
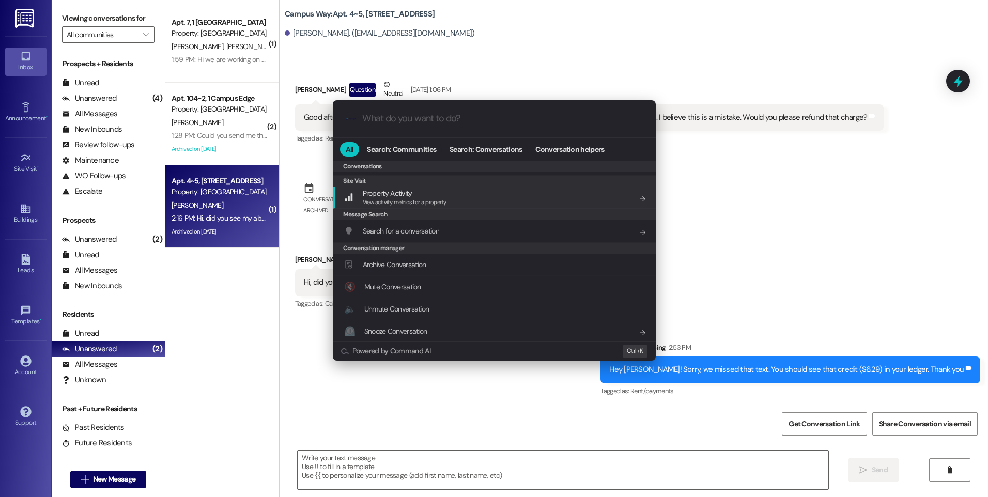
scroll to position [451, 0]
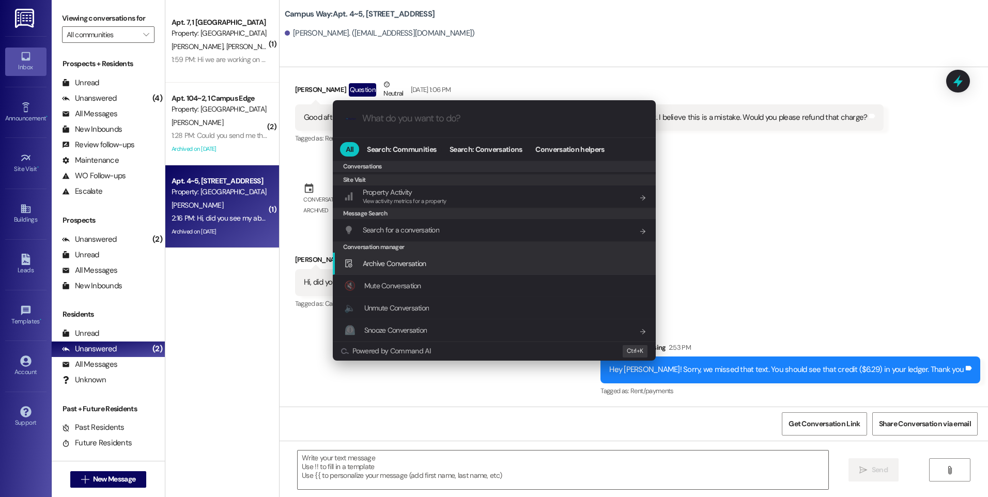
click at [410, 264] on span "Archive Conversation" at bounding box center [395, 263] width 64 height 9
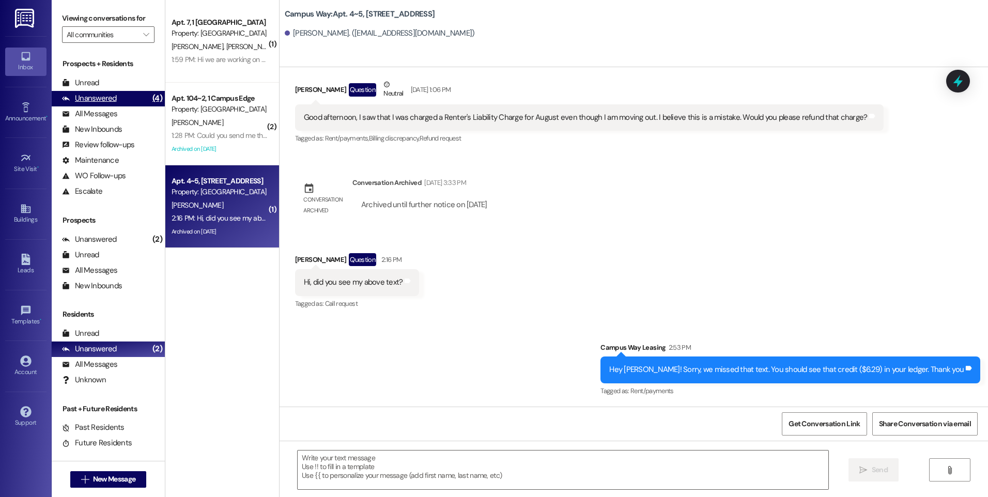
click at [87, 97] on div "Unanswered" at bounding box center [89, 98] width 55 height 11
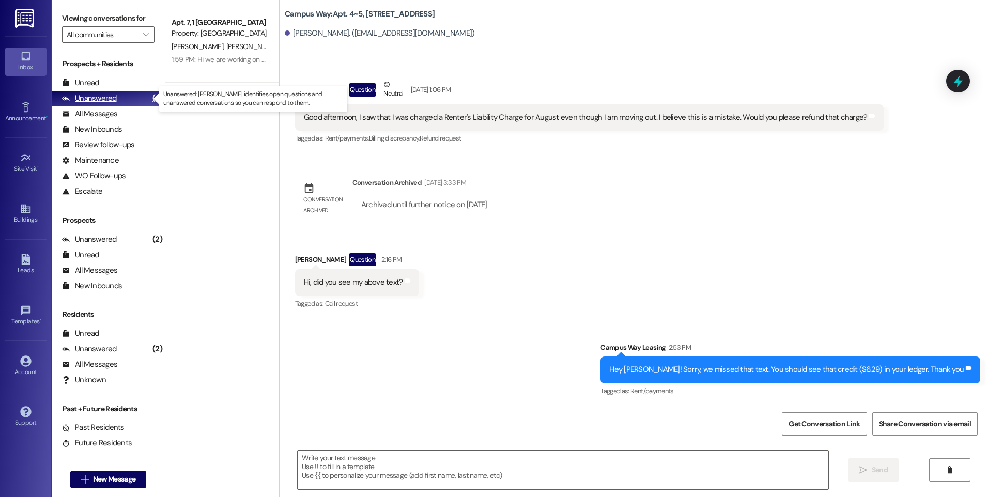
click at [111, 99] on div "Unanswered" at bounding box center [89, 98] width 55 height 11
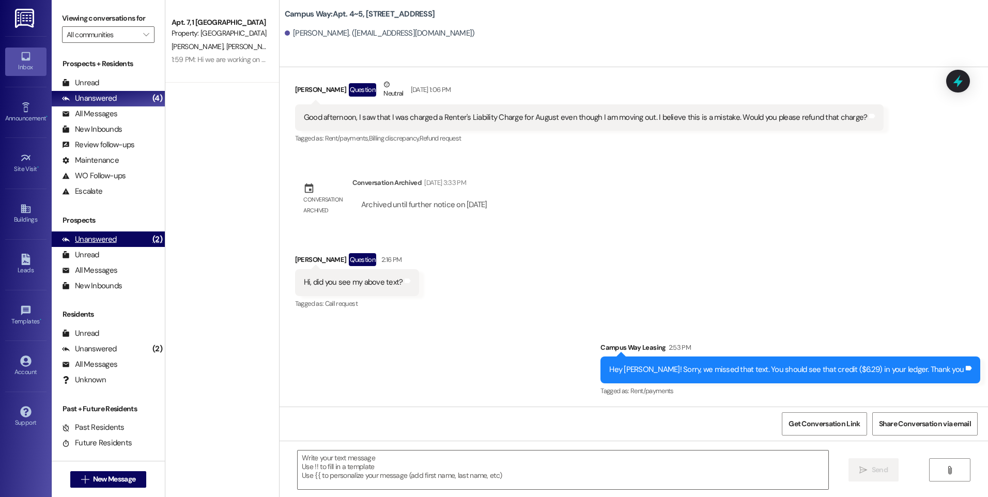
click at [91, 247] on div "Unanswered (2)" at bounding box center [108, 240] width 113 height 16
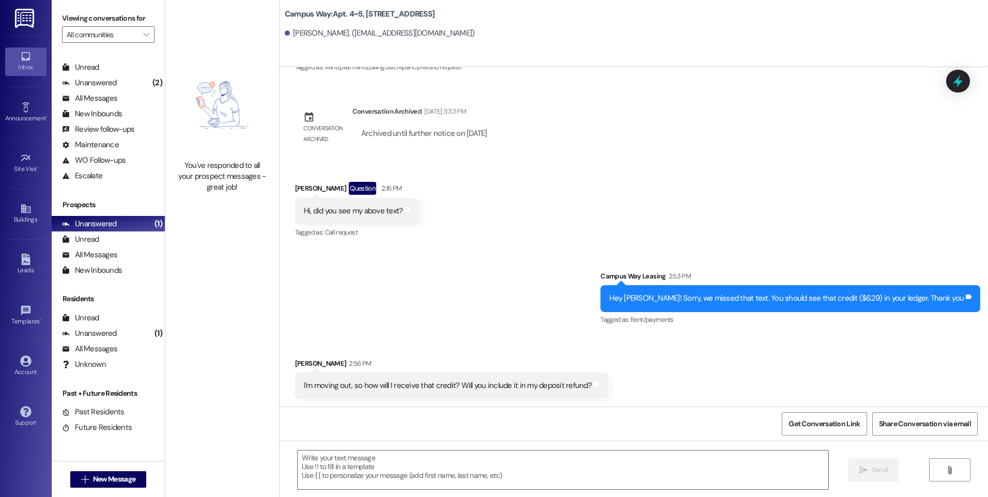
scroll to position [1505, 0]
click at [461, 458] on textarea at bounding box center [563, 470] width 530 height 39
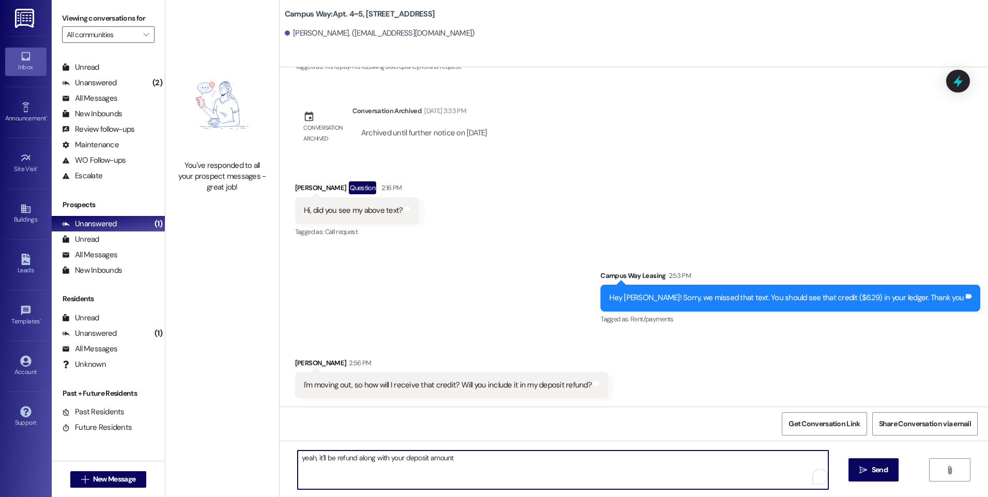
click at [300, 455] on textarea "yeah, it'll be refund along with your deposit amount" at bounding box center [563, 470] width 530 height 39
click at [348, 459] on textarea "Yes, it'll be refund along with your deposit amount" at bounding box center [563, 470] width 530 height 39
click at [471, 461] on textarea "Yes, it'll be refunded along with your deposit amount" at bounding box center [563, 470] width 530 height 39
type textarea "Yes, it'll be refunded along with your deposit amount. Make sure you have updat…"
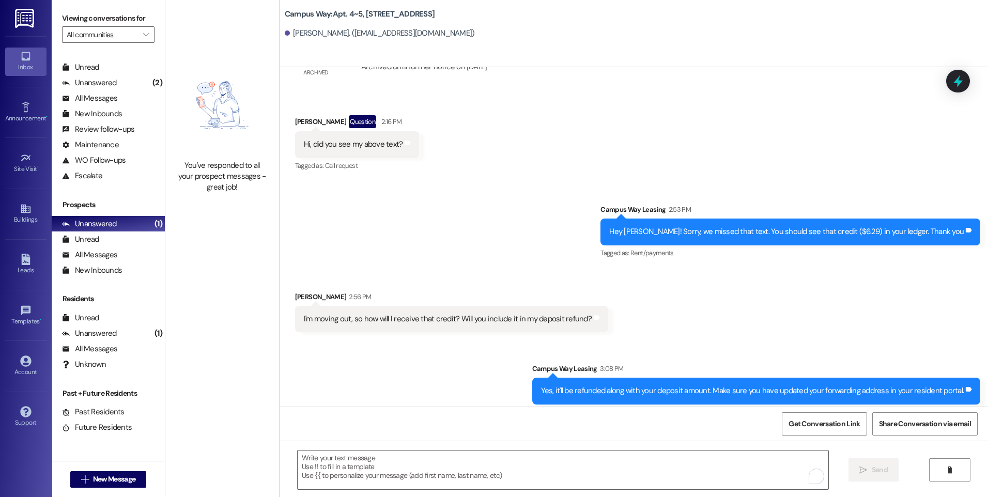
scroll to position [1648, 0]
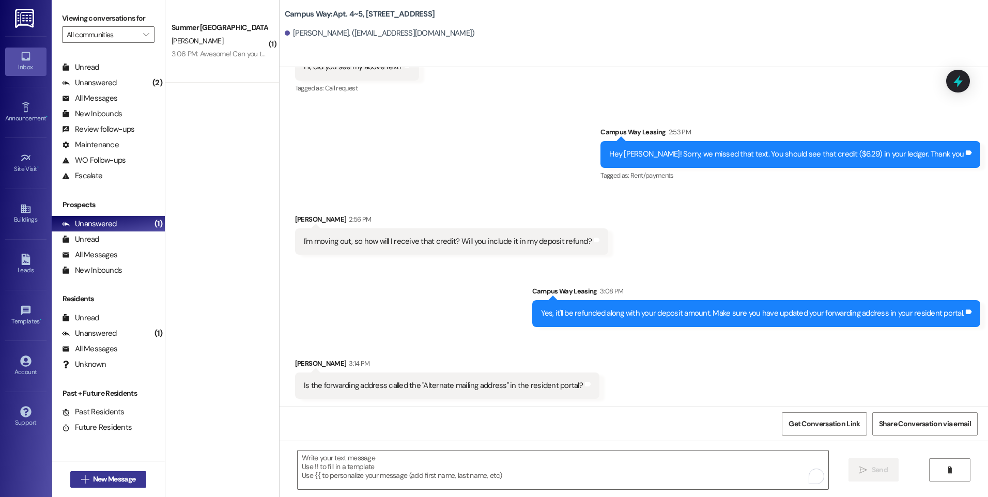
click at [98, 485] on button " New Message" at bounding box center [108, 479] width 76 height 17
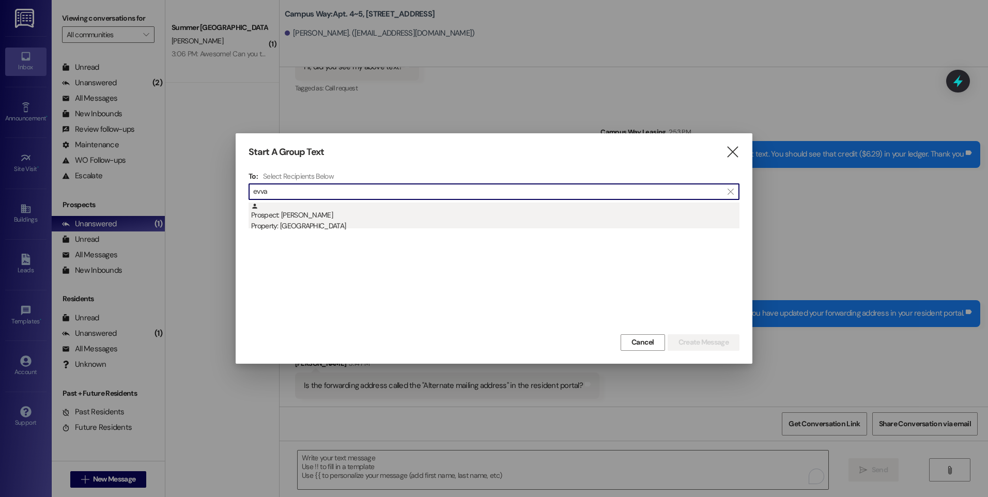
type input "evva"
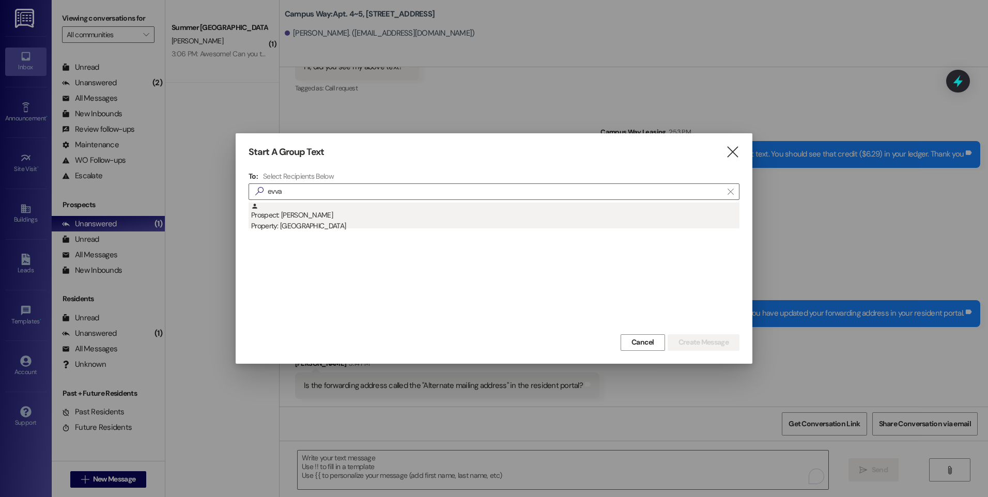
click at [303, 216] on div "Prospect: [PERSON_NAME] Property: Campus Way" at bounding box center [495, 217] width 488 height 29
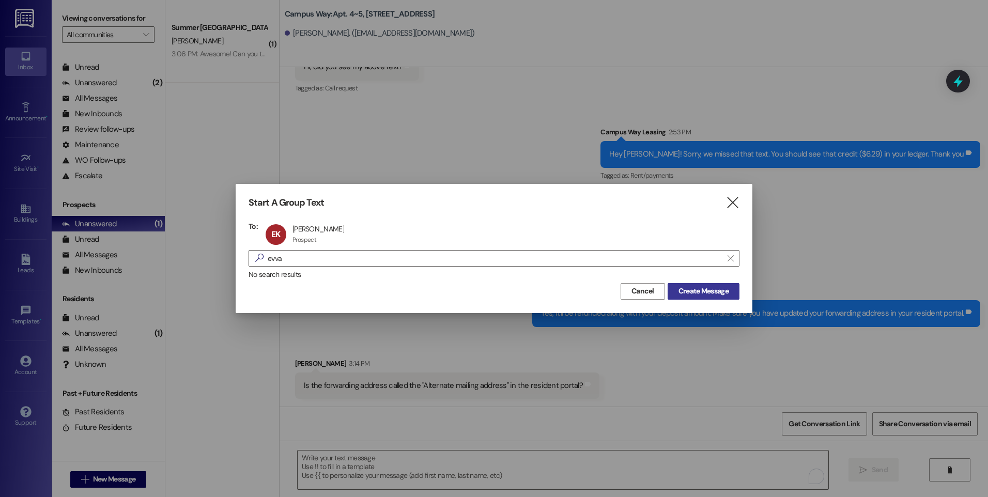
click at [687, 287] on span "Create Message" at bounding box center [704, 291] width 50 height 11
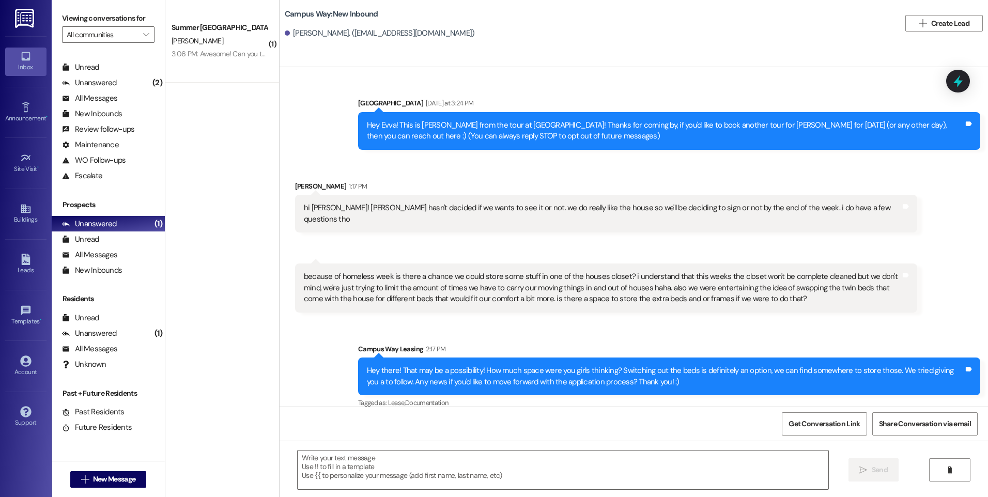
scroll to position [100, 0]
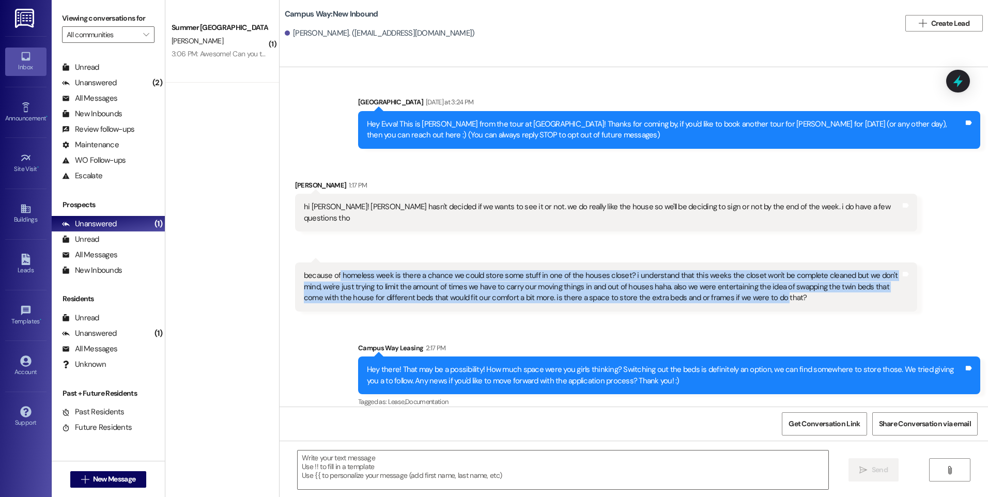
drag, startPoint x: 334, startPoint y: 266, endPoint x: 734, endPoint y: 289, distance: 401.3
click at [734, 289] on div "because of homeless week is there a chance we could store some stuff in one of …" at bounding box center [602, 286] width 597 height 33
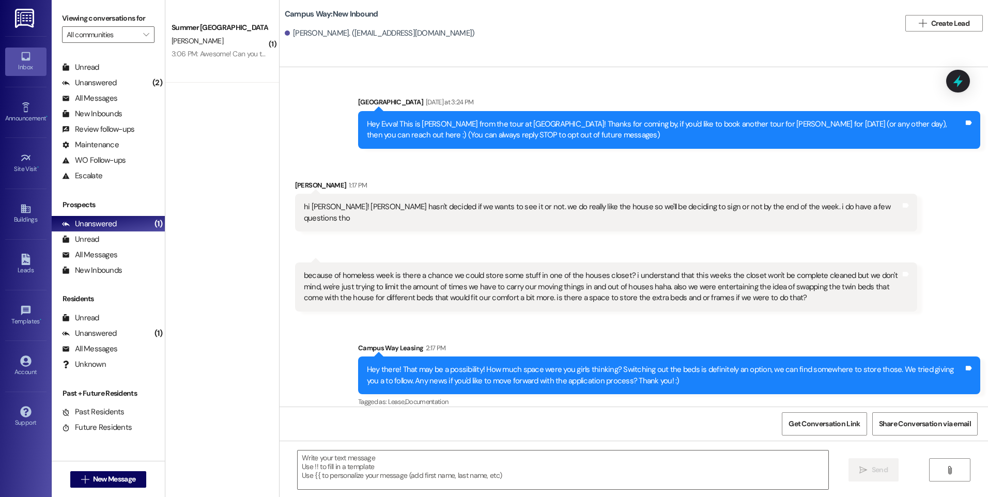
click at [580, 229] on div "Received via SMS [PERSON_NAME] 1:17 PM hi [PERSON_NAME]! [PERSON_NAME] hasn't d…" at bounding box center [634, 238] width 709 height 163
